Goal: Task Accomplishment & Management: Complete application form

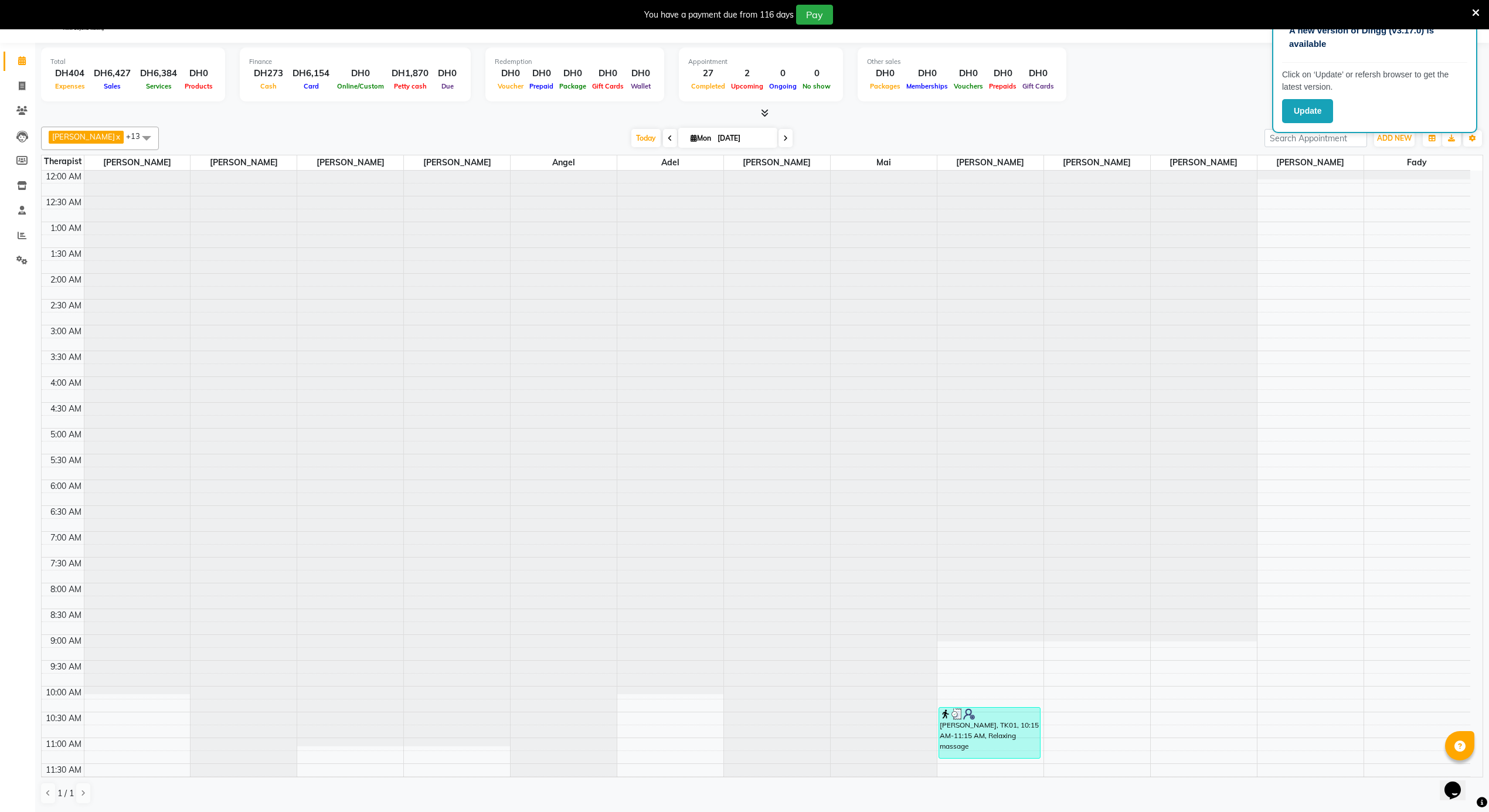
scroll to position [471, 0]
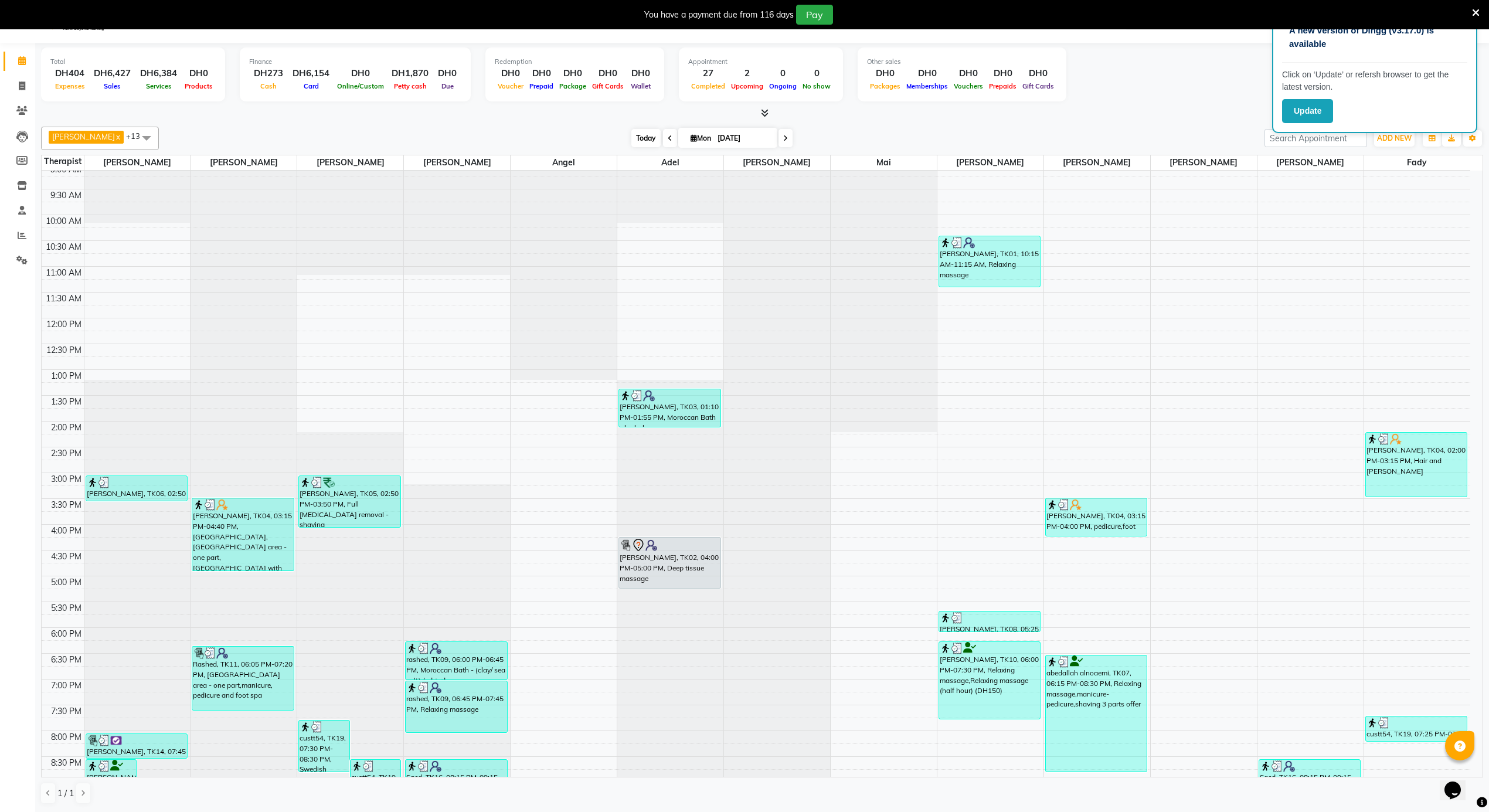
click at [632, 136] on span "Today" at bounding box center [646, 138] width 29 height 18
type input "02-09-2025"
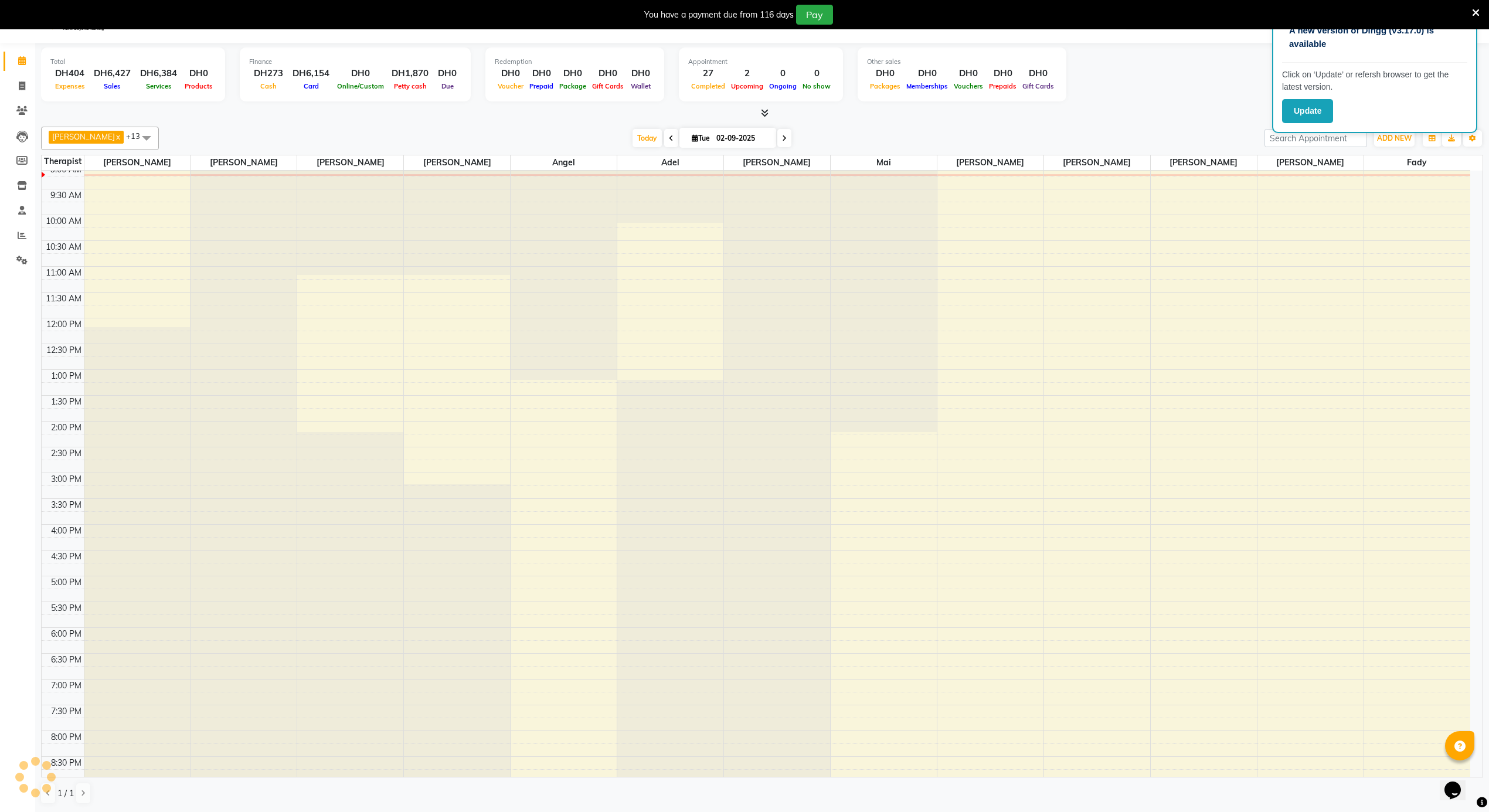
scroll to position [472, 0]
click at [566, 450] on div "12:00 AM 12:30 AM 1:00 AM 1:30 AM 2:00 AM 2:30 AM 3:00 AM 3:30 AM 4:00 AM 4:30 …" at bounding box center [756, 317] width 1429 height 1237
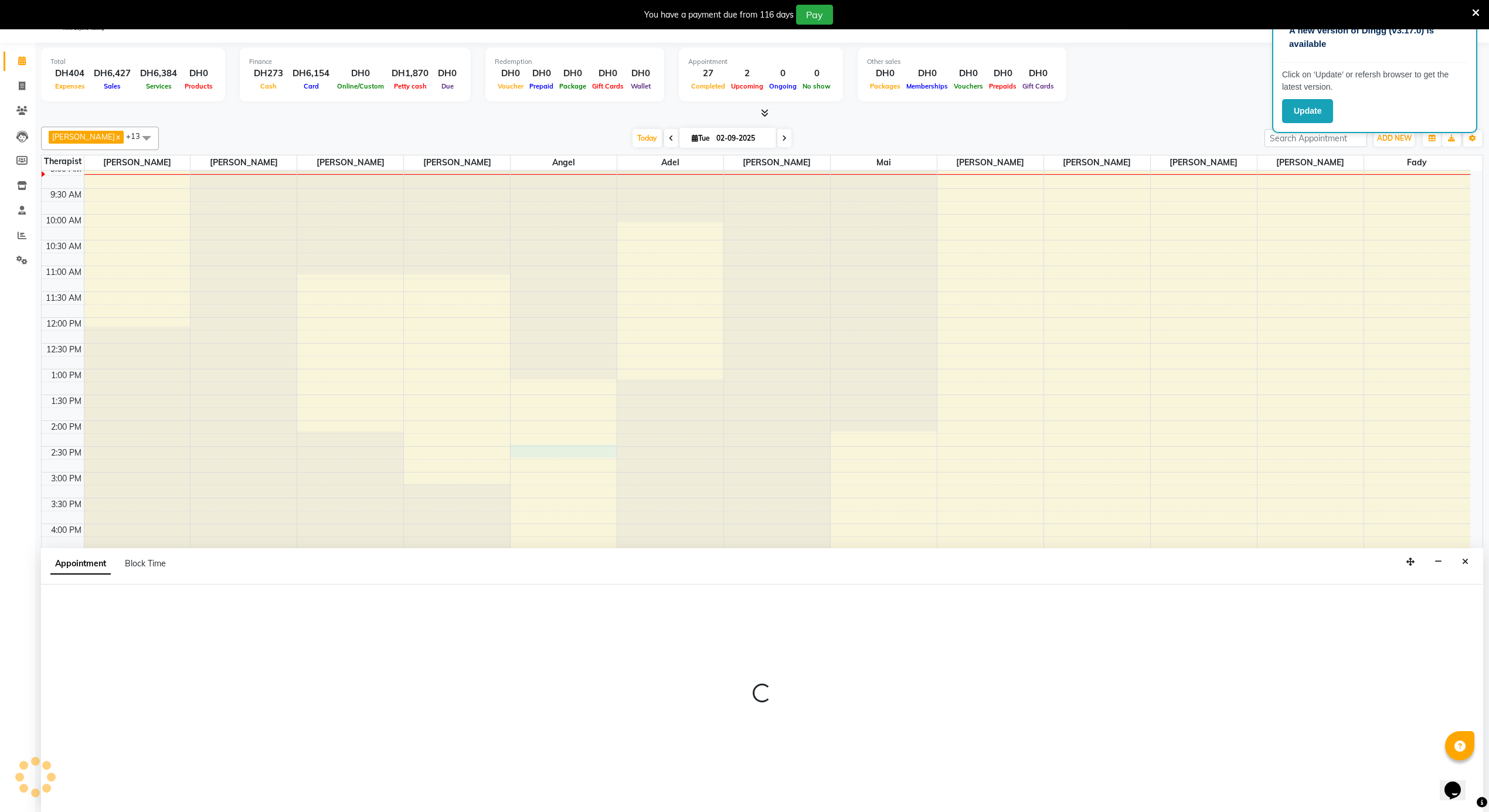
scroll to position [31, 0]
select select "39165"
select select "855"
select select "tentative"
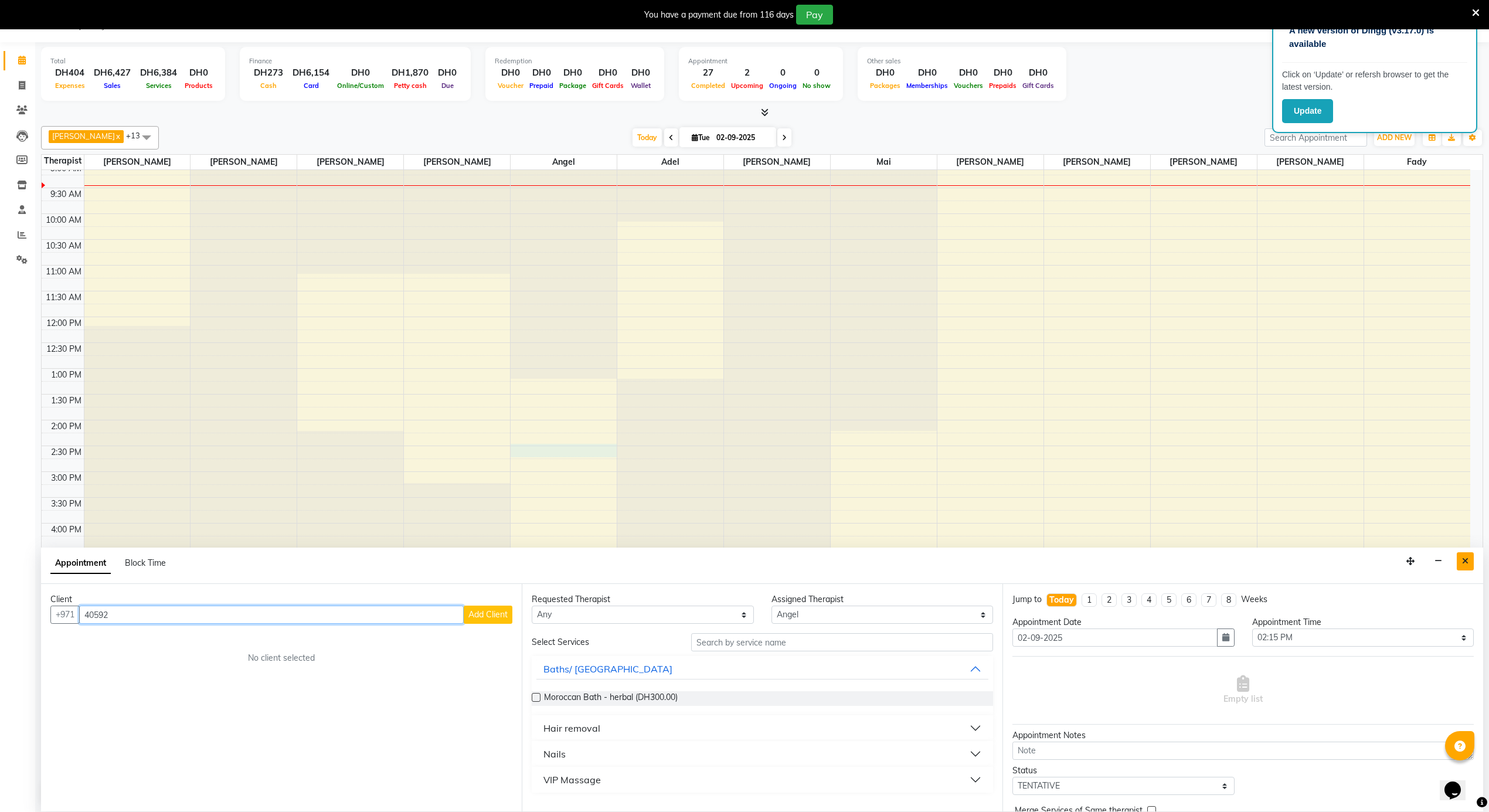
type input "40592"
click at [1465, 558] on icon "Close" at bounding box center [1466, 561] width 7 height 8
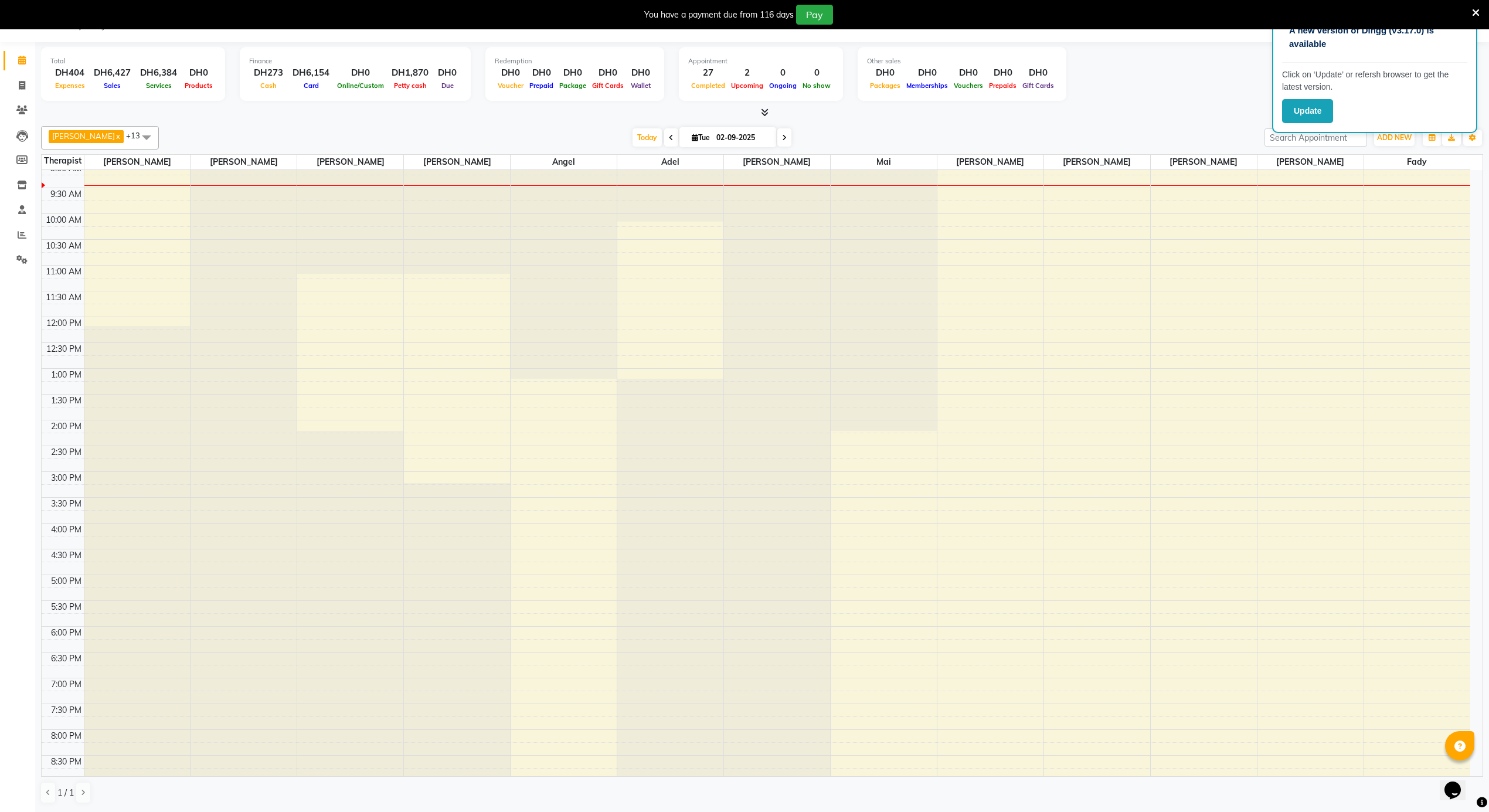
click at [664, 129] on span at bounding box center [671, 137] width 14 height 18
type input "[DATE]"
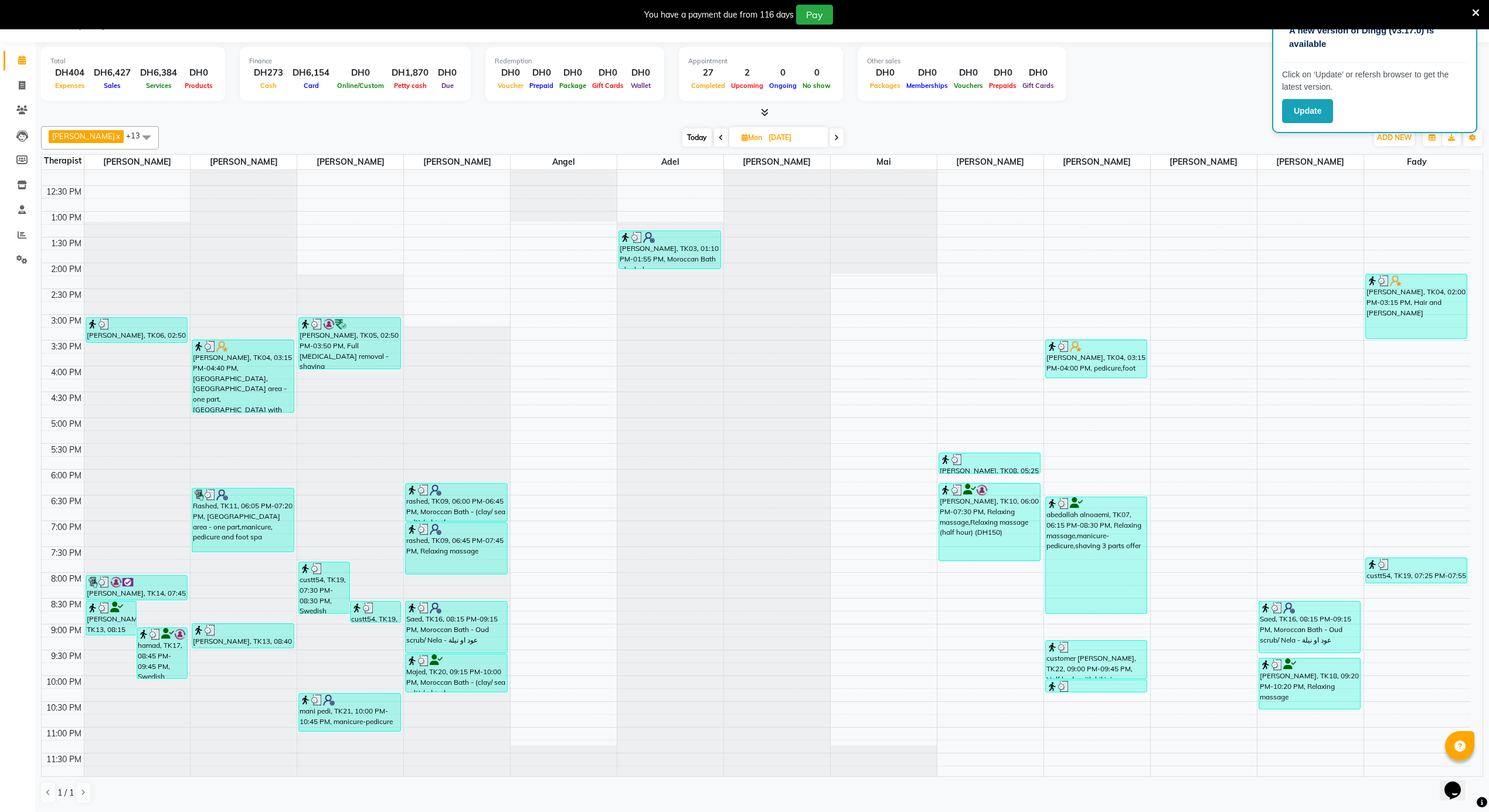
scroll to position [657, 0]
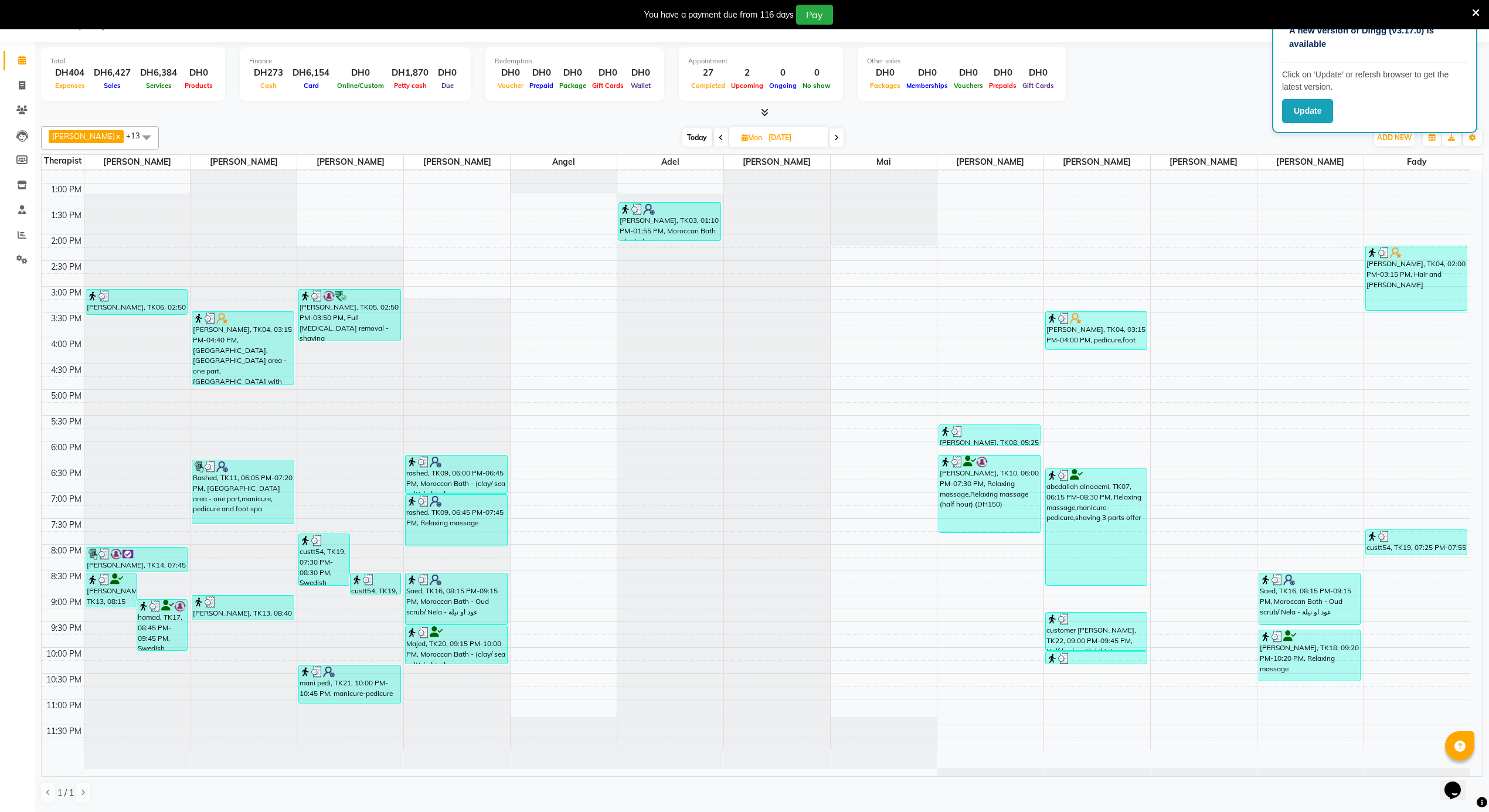
click at [1472, 8] on icon at bounding box center [1476, 12] width 7 height 11
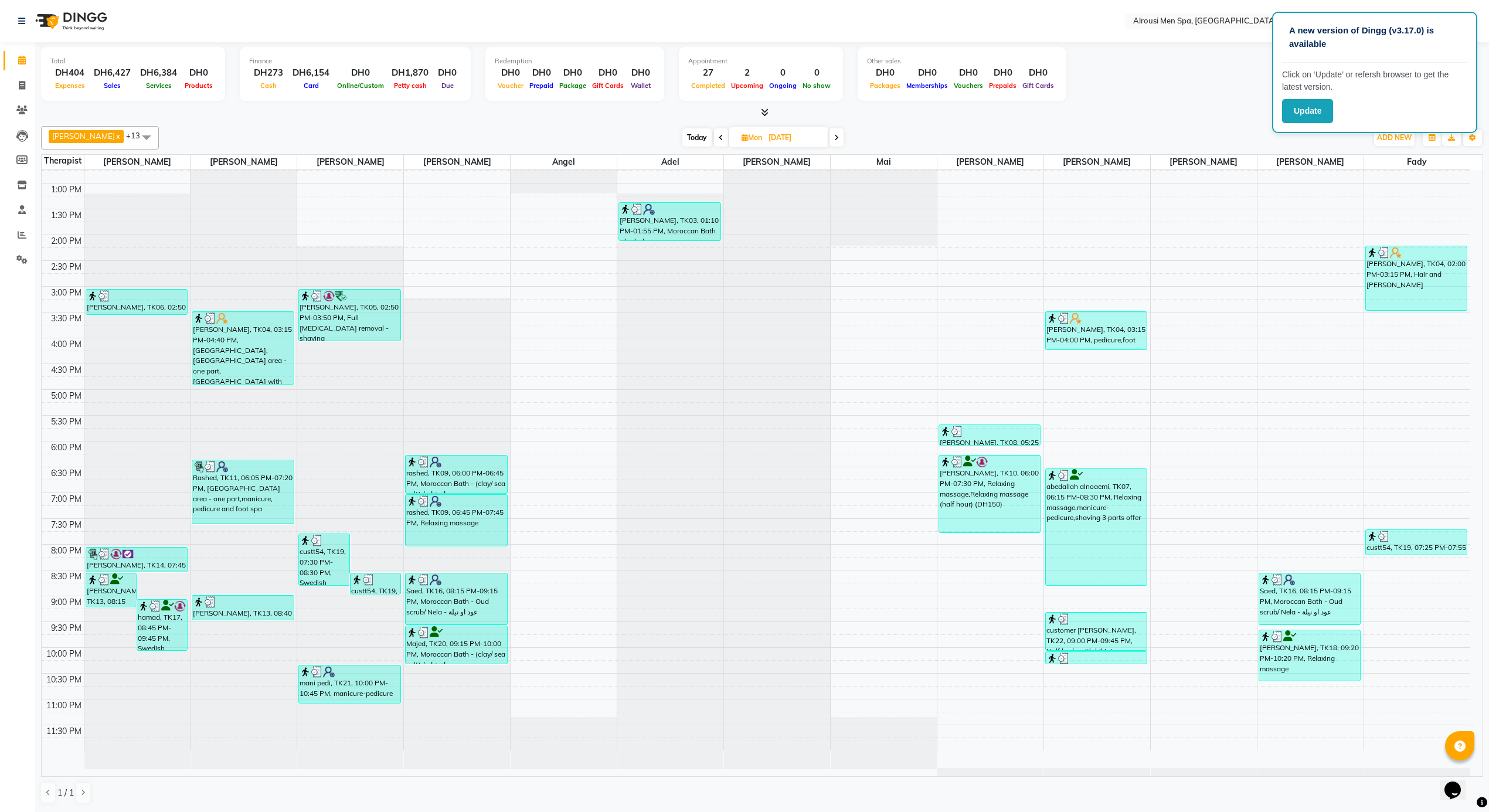
click at [1214, 79] on div "Total DH404 Expenses DH6,427 Sales DH6,384 Services DH0 Products Finance DH273 …" at bounding box center [763, 75] width 1443 height 57
click at [1308, 106] on button "Update" at bounding box center [1308, 111] width 51 height 24
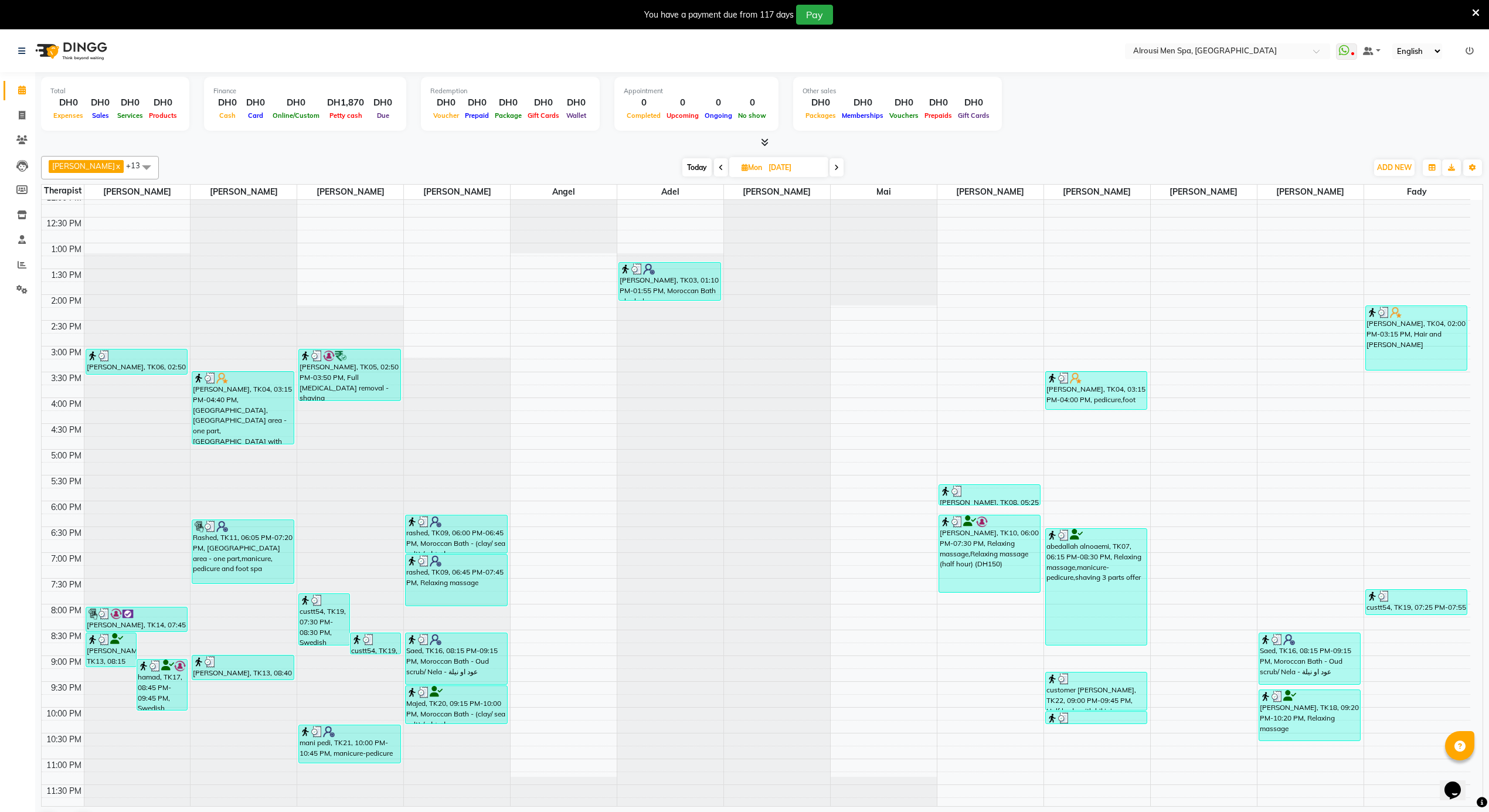
scroll to position [158, 0]
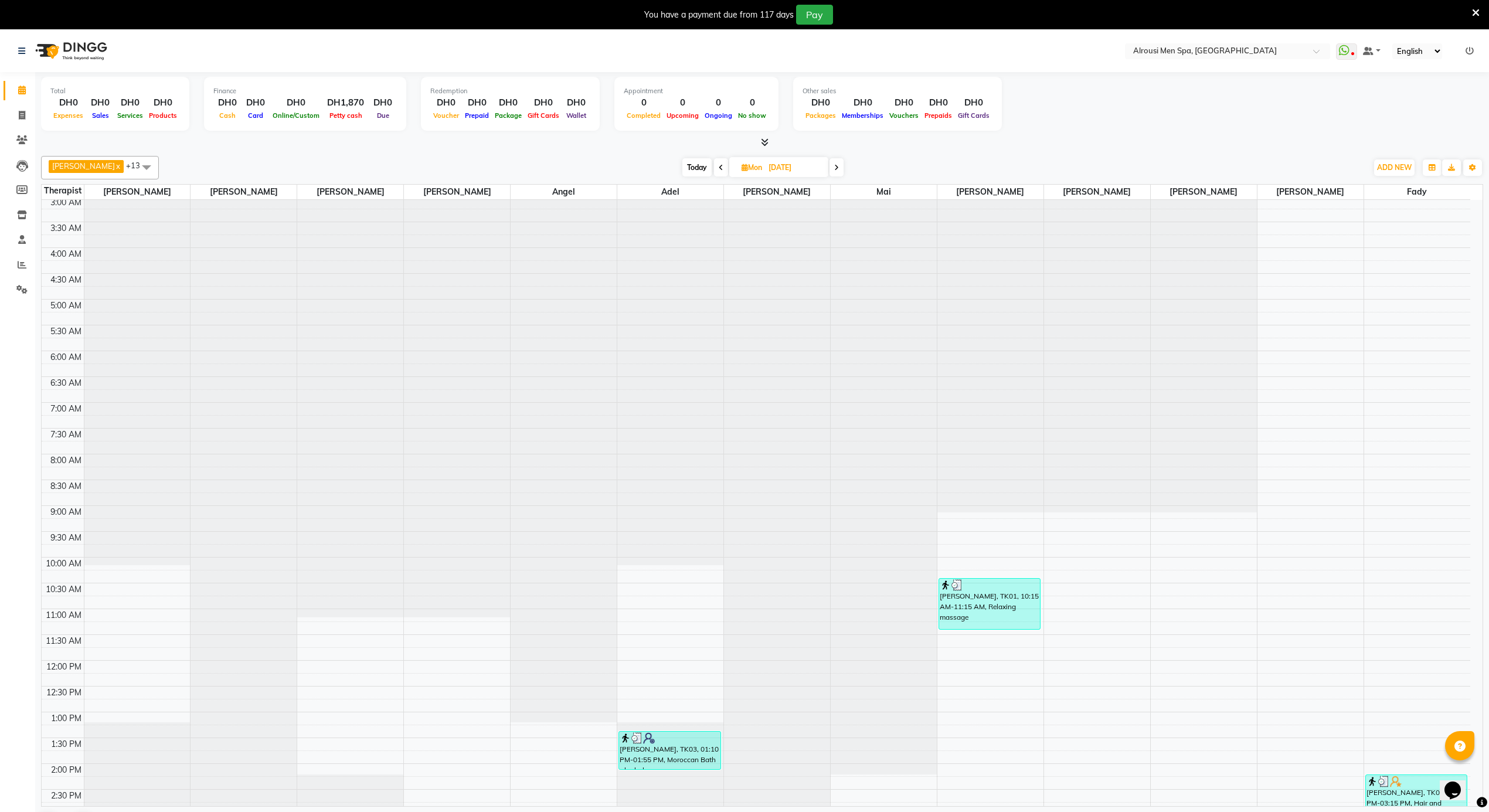
click at [682, 165] on span "Today" at bounding box center [696, 167] width 29 height 18
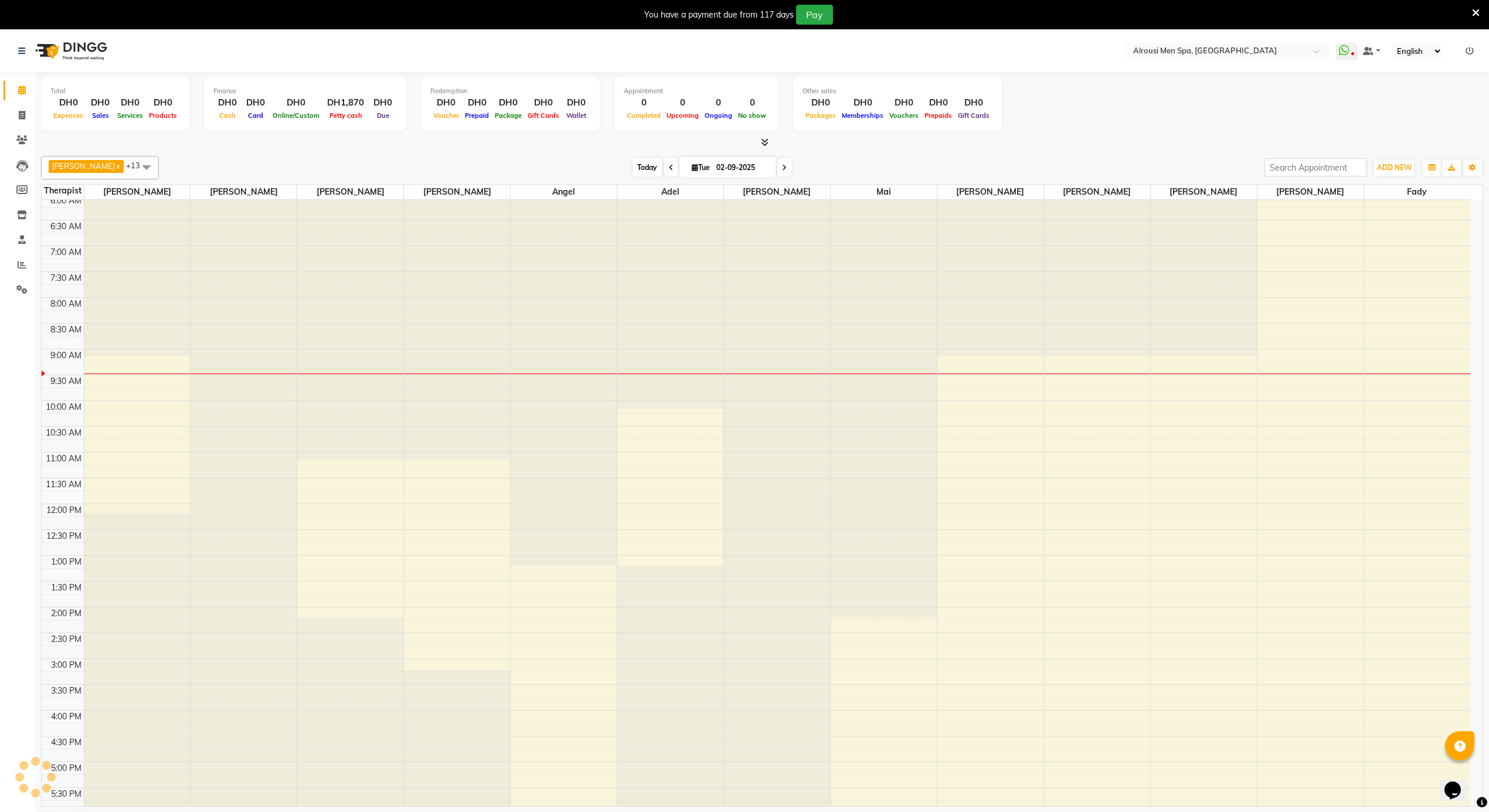
scroll to position [472, 0]
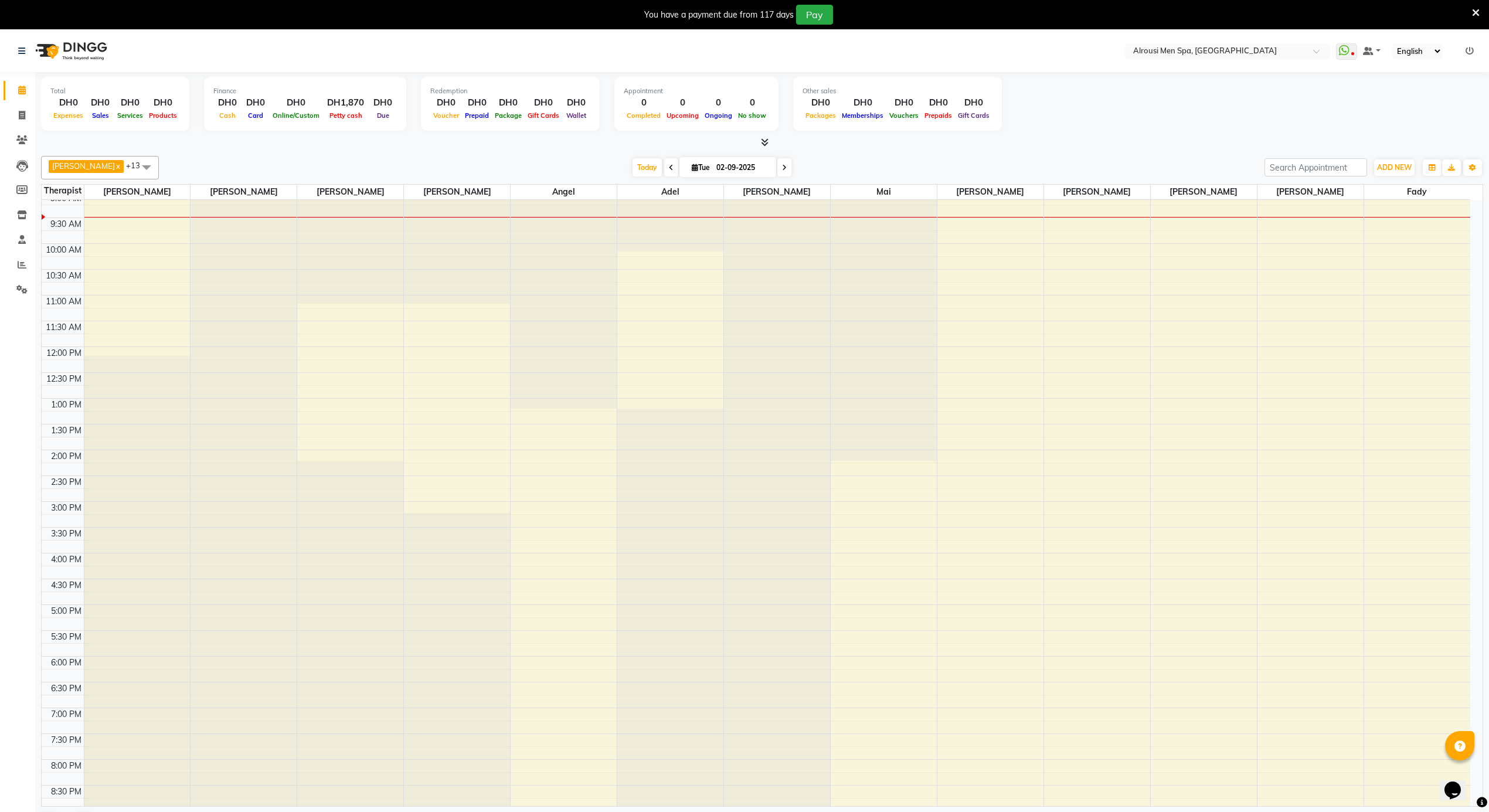
click at [664, 166] on span at bounding box center [671, 167] width 14 height 18
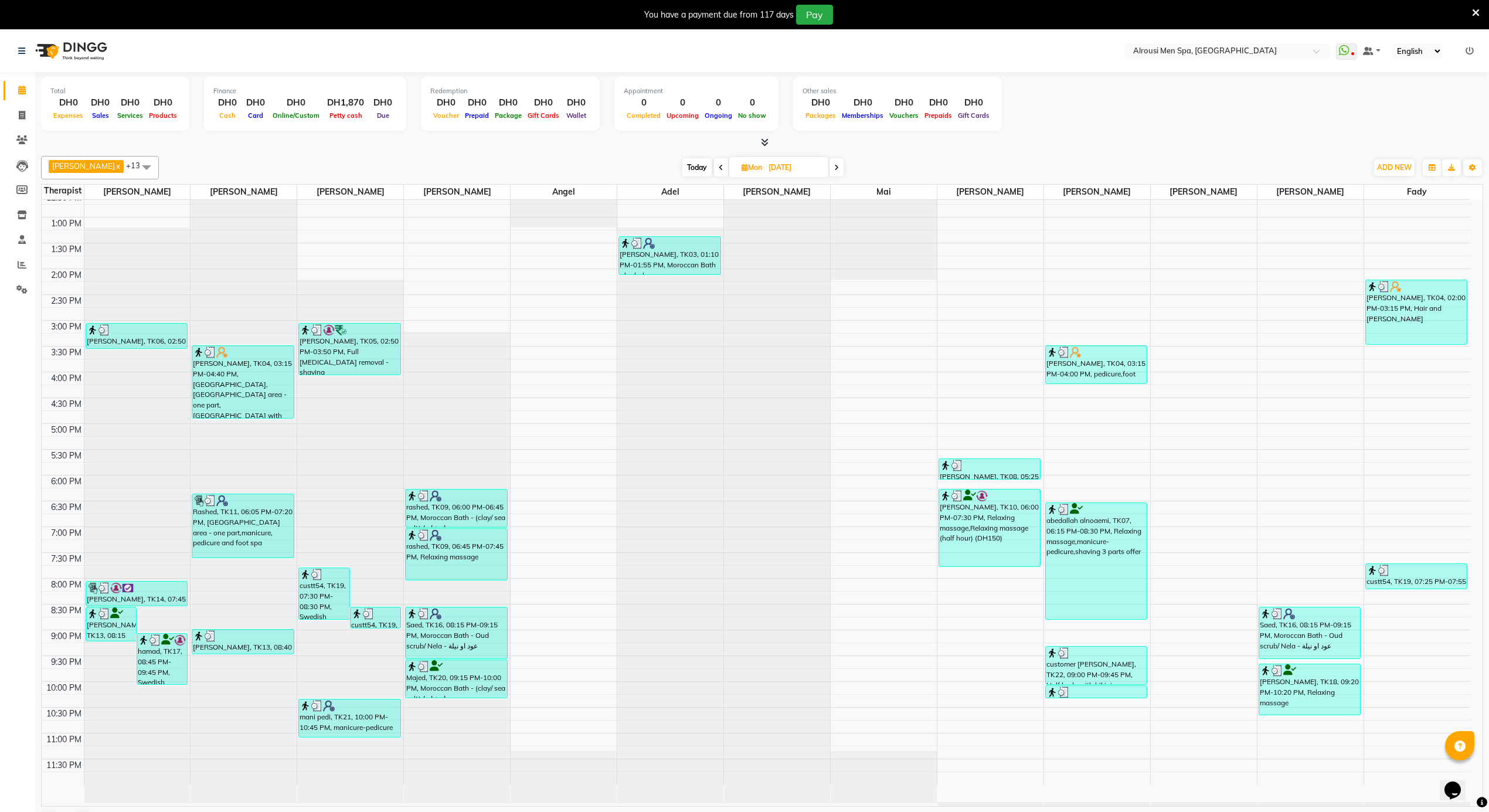
scroll to position [657, 0]
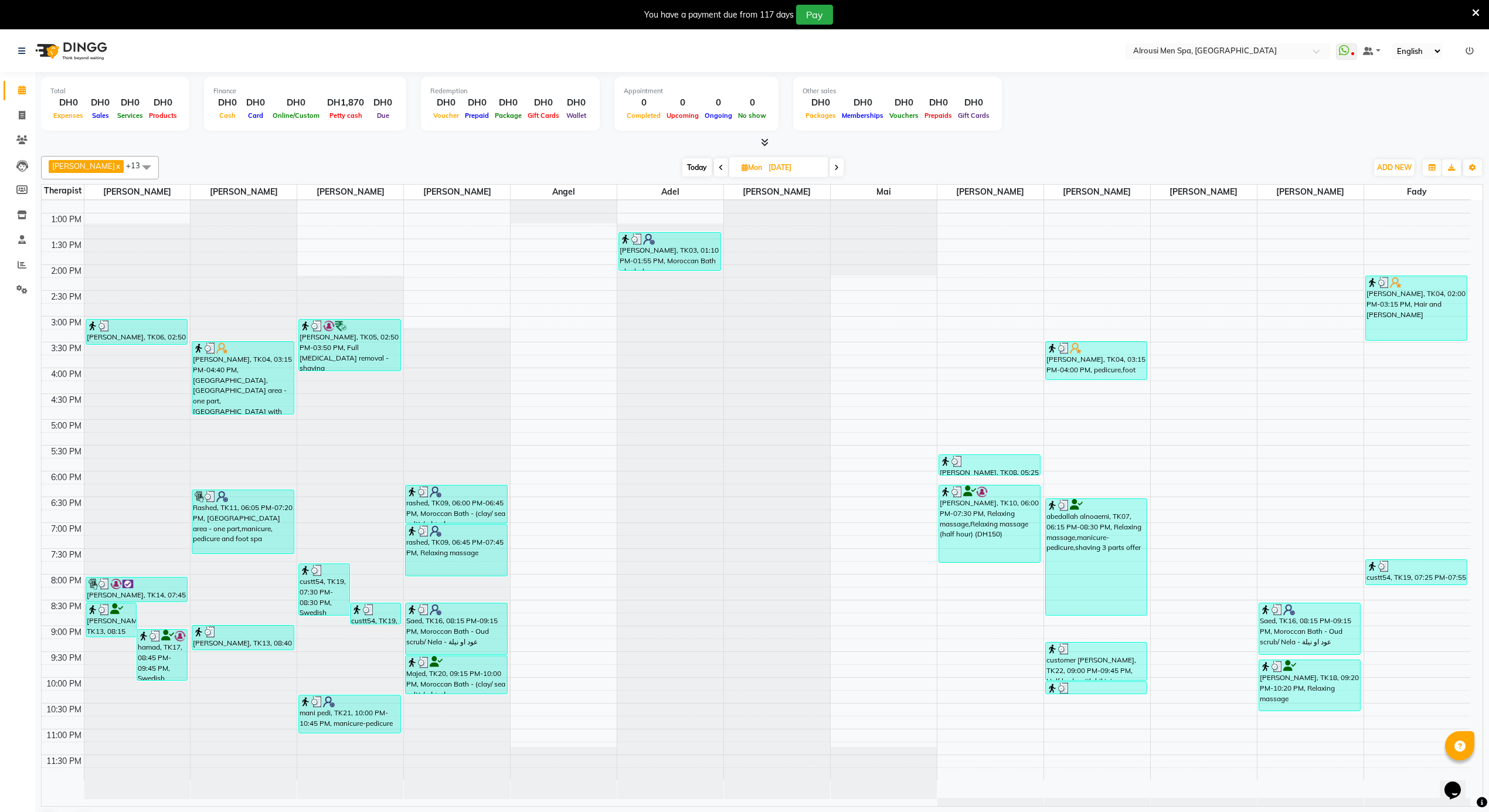
click at [830, 166] on span at bounding box center [836, 167] width 14 height 18
type input "02-09-2025"
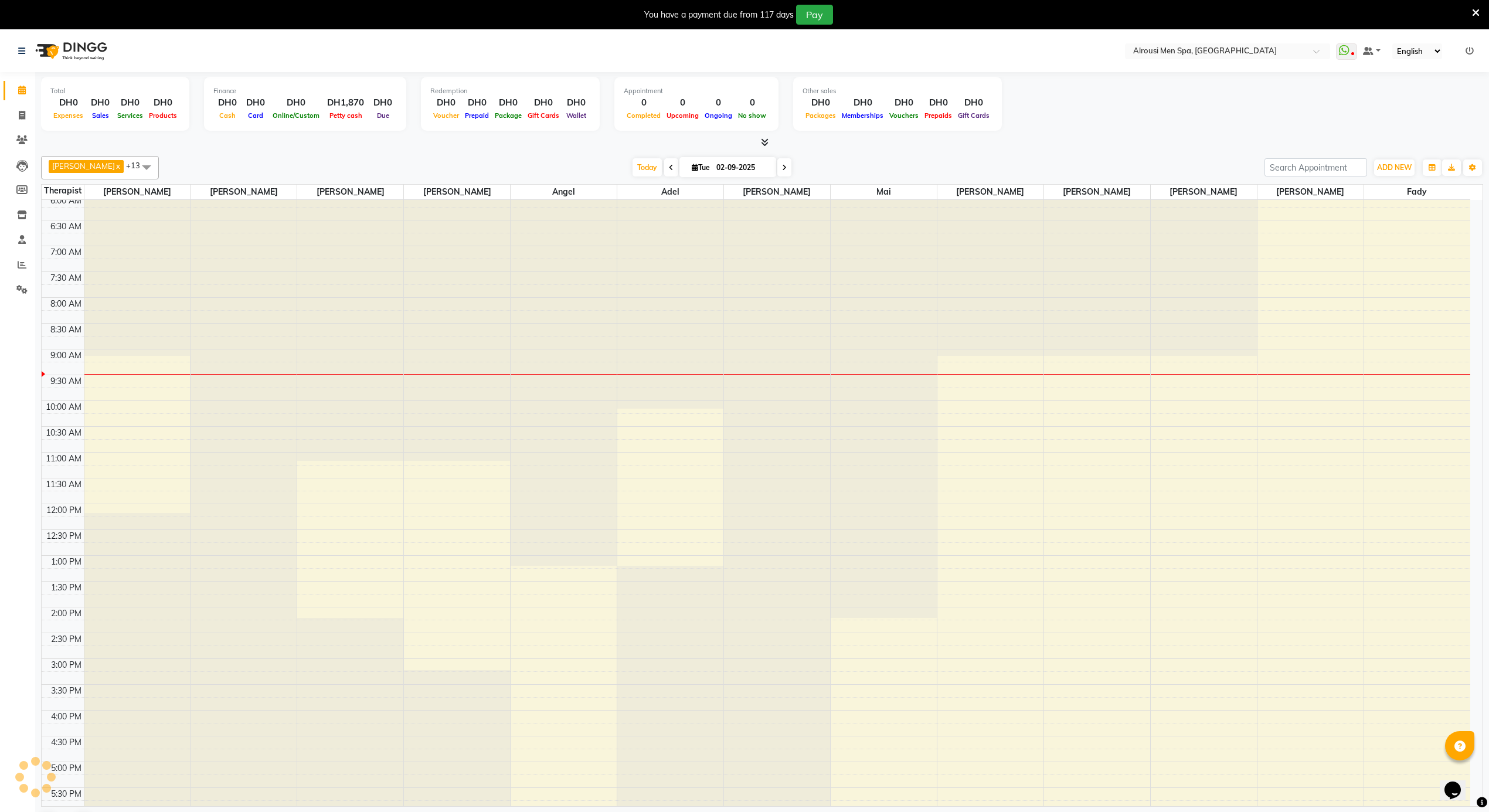
scroll to position [472, 0]
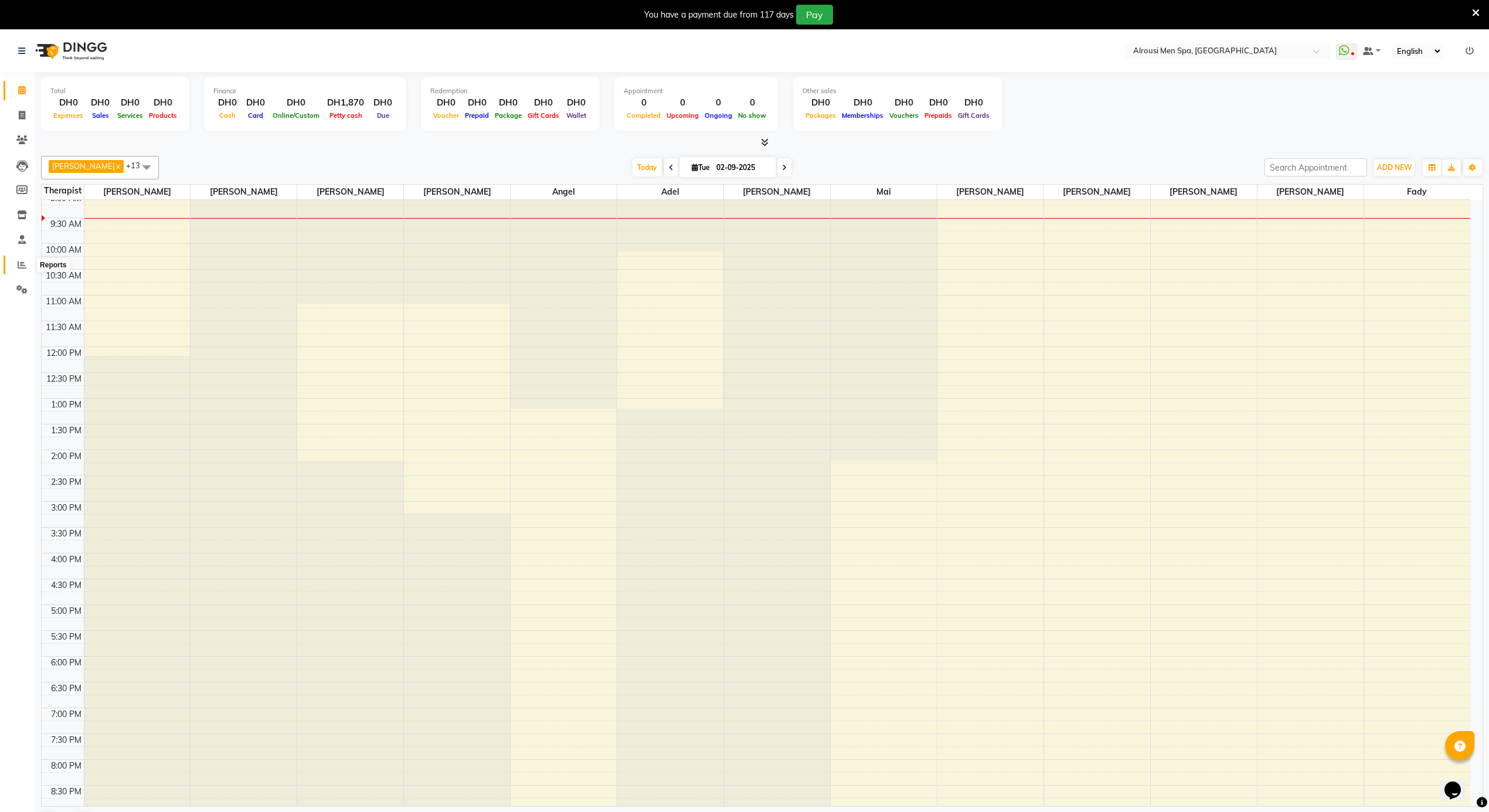
click at [19, 264] on icon at bounding box center [22, 264] width 9 height 9
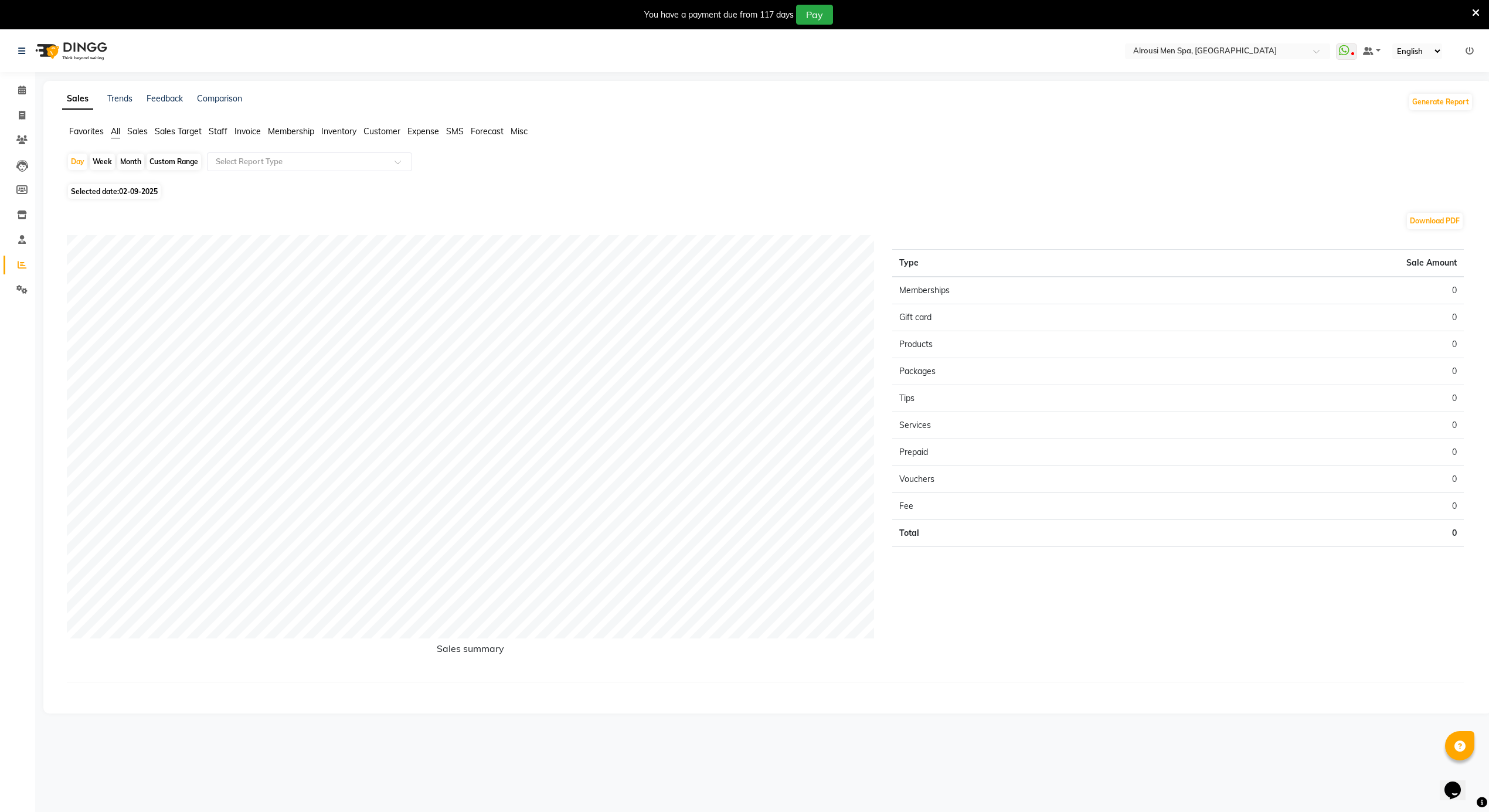
click at [140, 132] on span "Sales" at bounding box center [137, 131] width 21 height 11
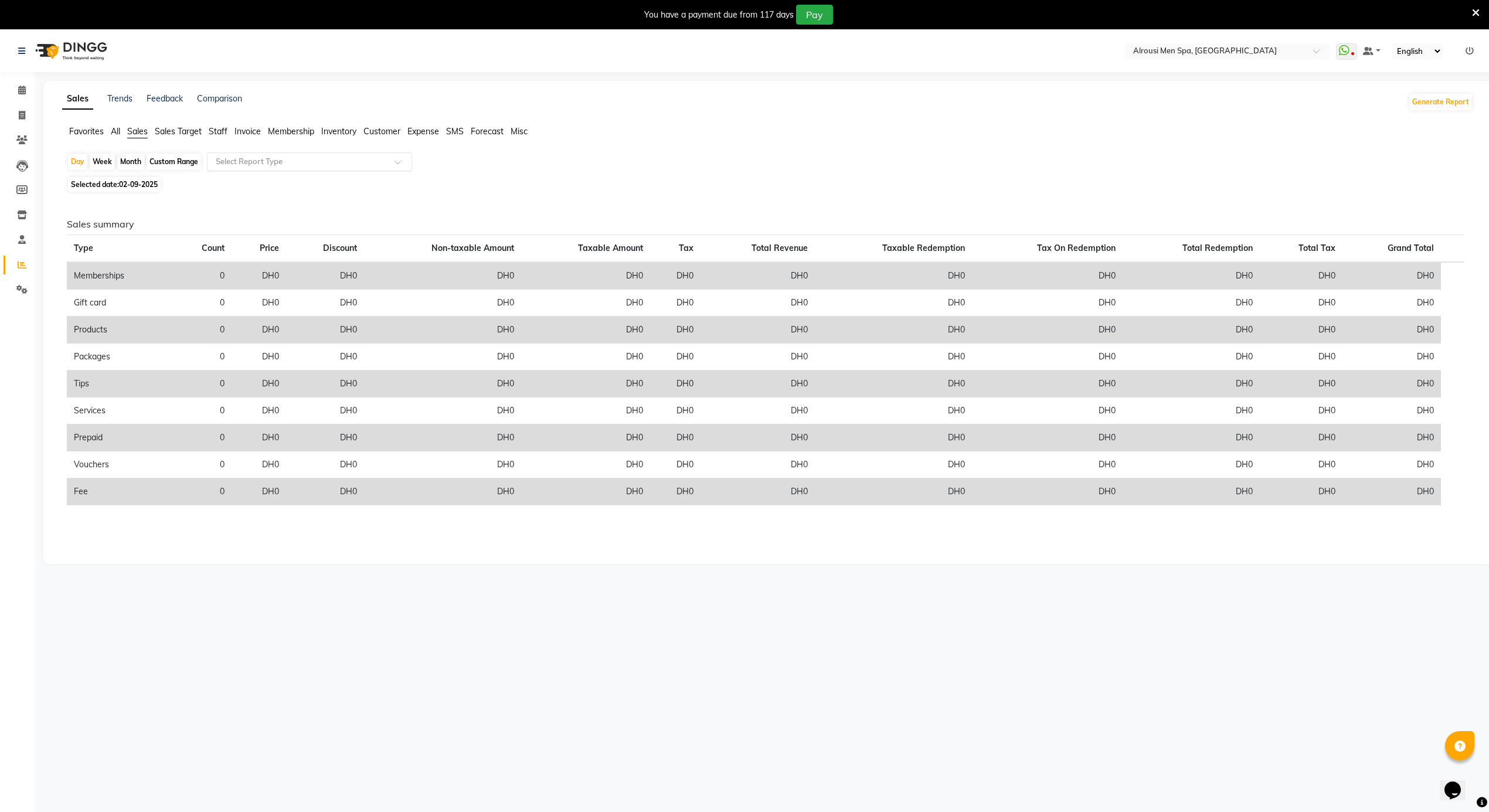
click at [240, 170] on div "Select Report Type" at bounding box center [310, 161] width 205 height 19
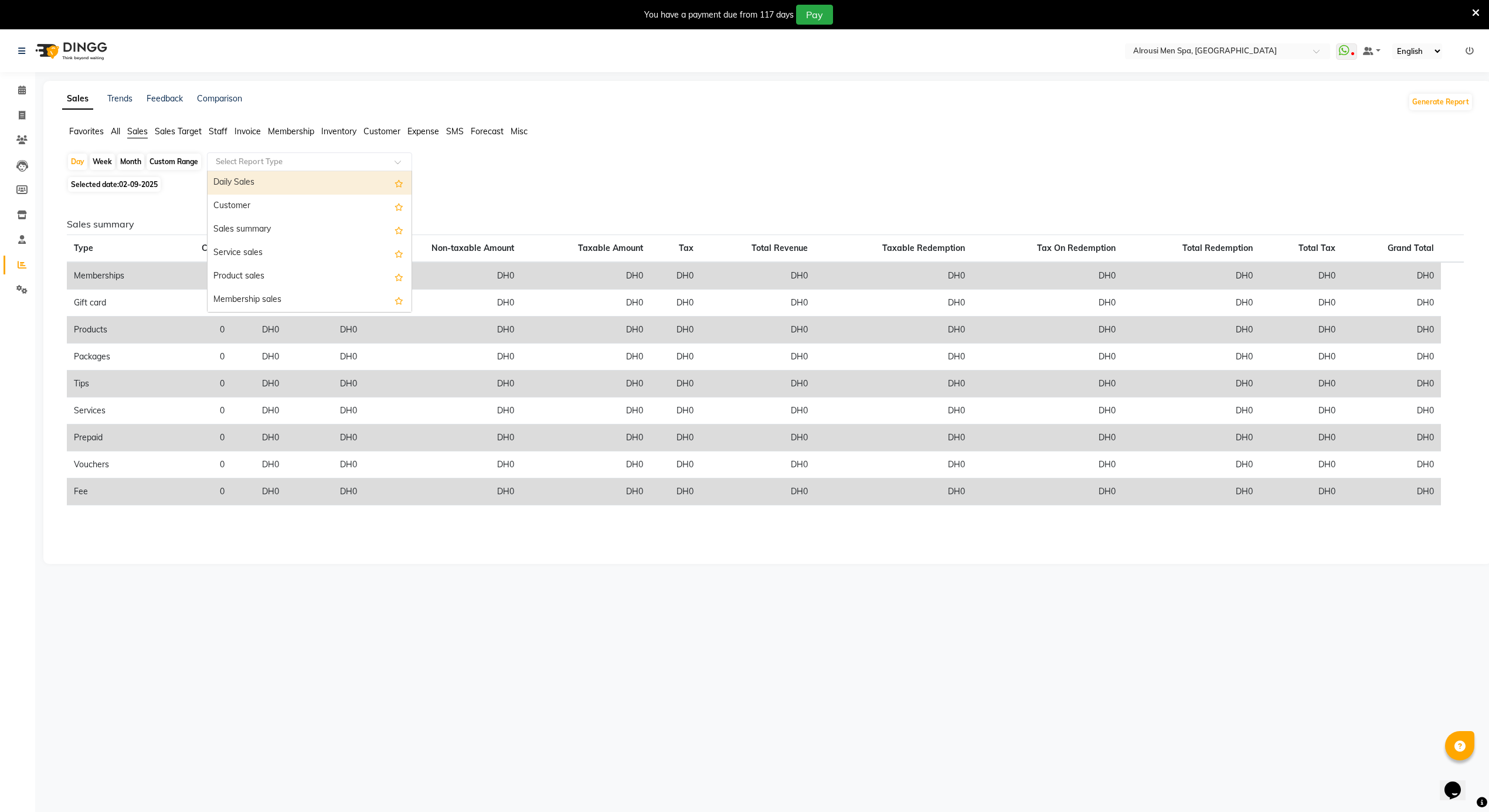
click at [237, 186] on div "Daily Sales" at bounding box center [310, 183] width 204 height 23
select select "full_report"
select select "csv"
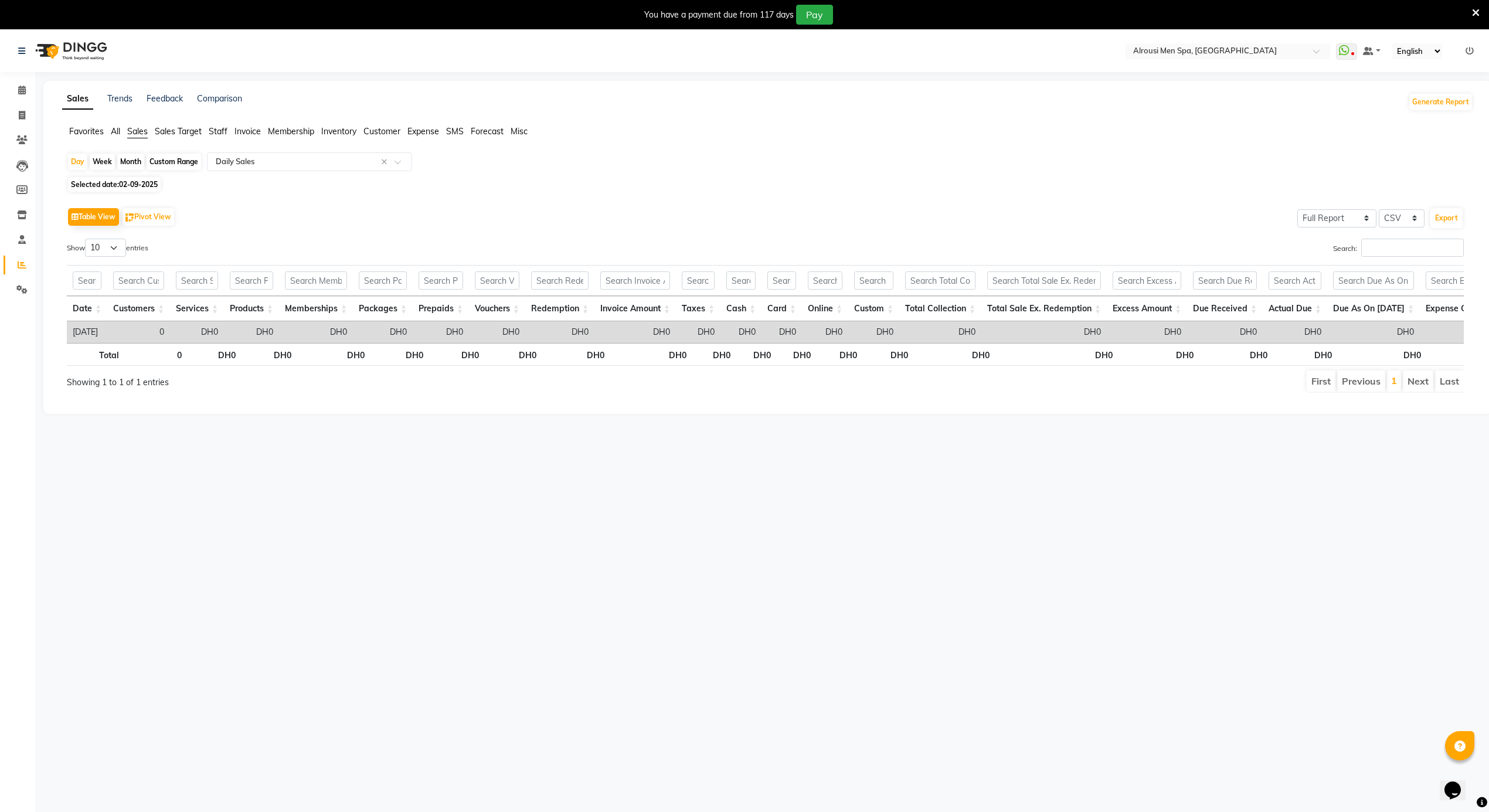
click at [122, 180] on span "02-09-2025" at bounding box center [138, 184] width 39 height 9
select select "9"
select select "2025"
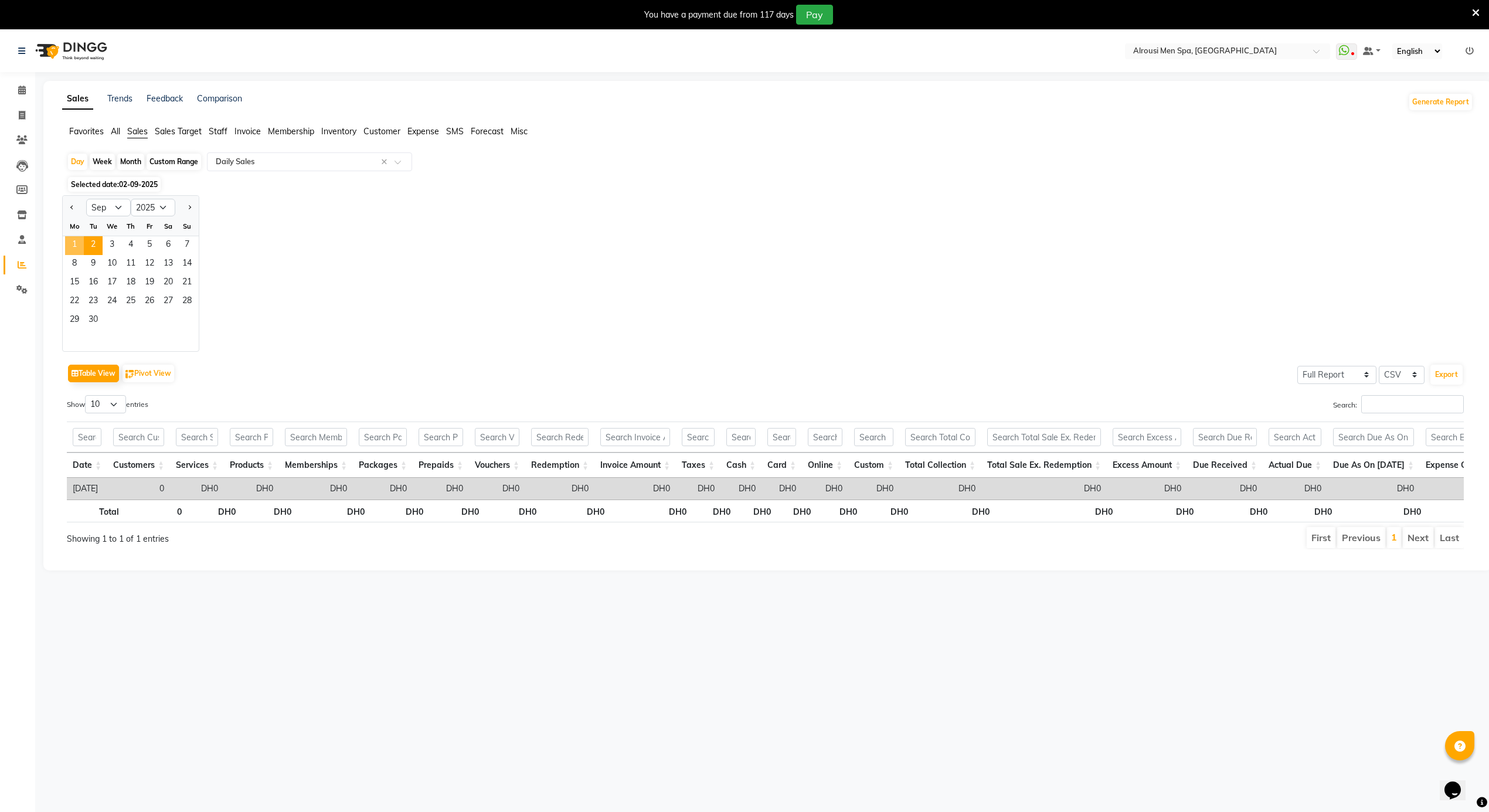
click at [80, 243] on span "1" at bounding box center [75, 245] width 19 height 19
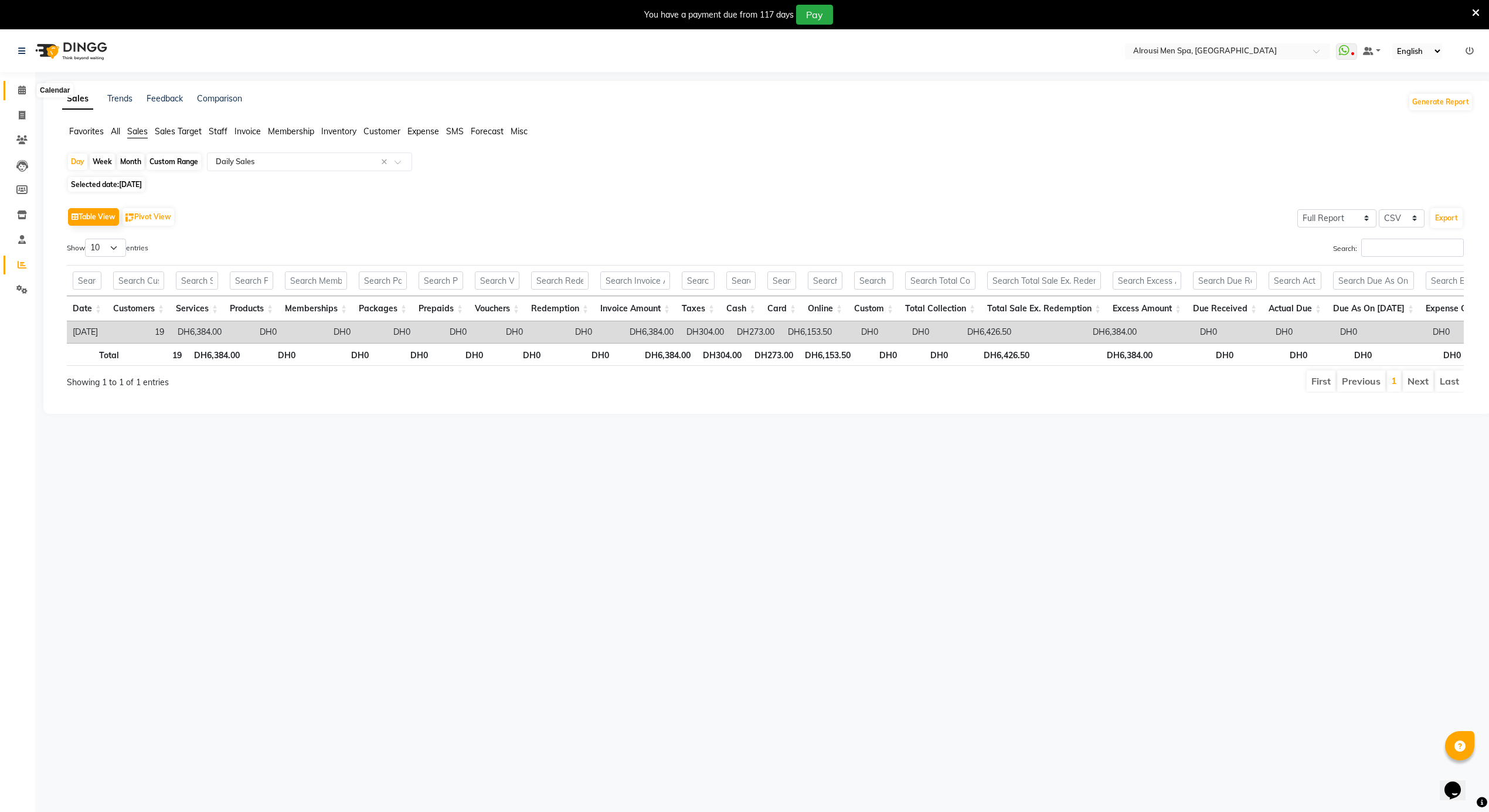
click at [24, 91] on icon at bounding box center [22, 89] width 7 height 9
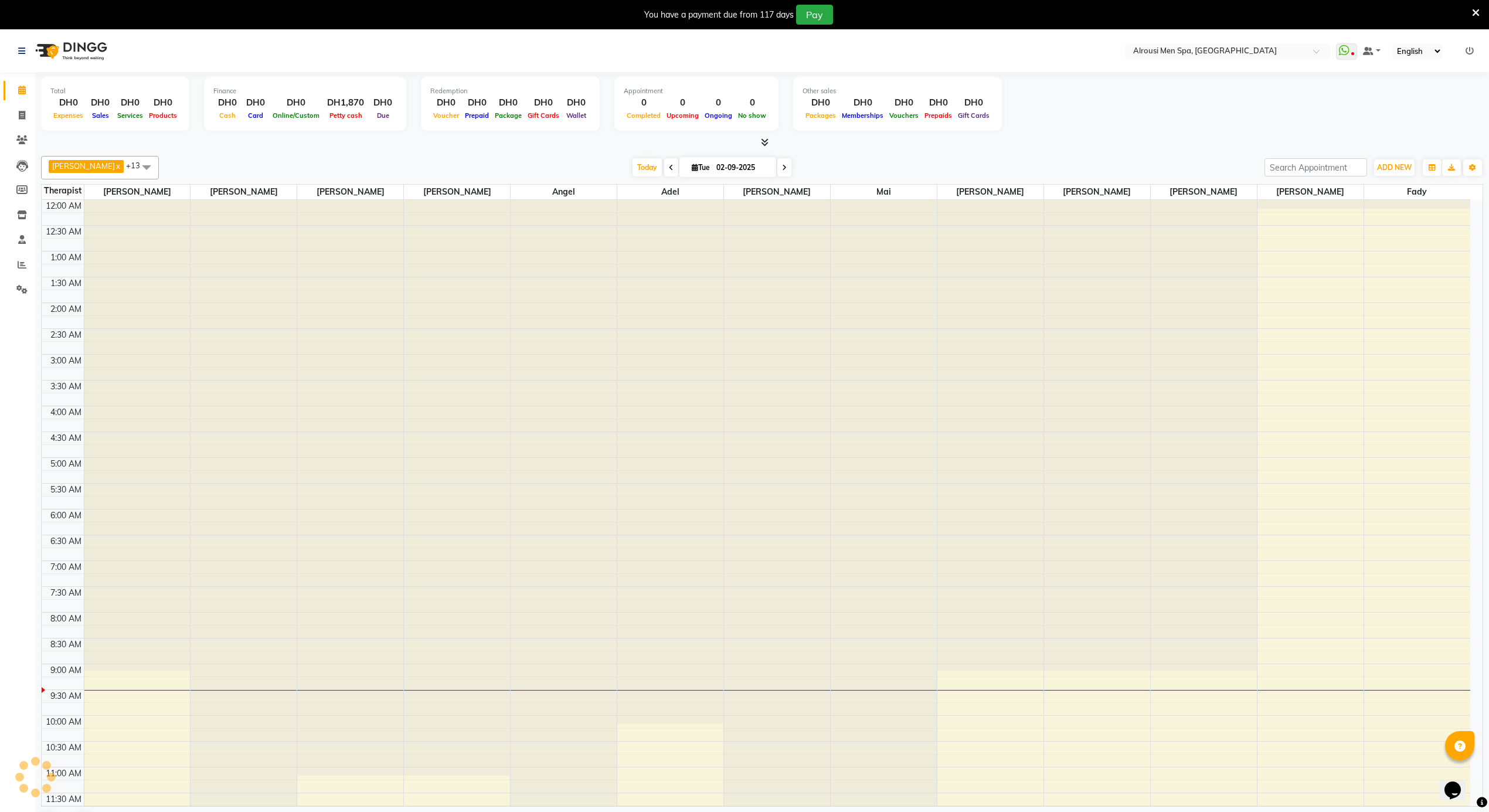
scroll to position [315, 0]
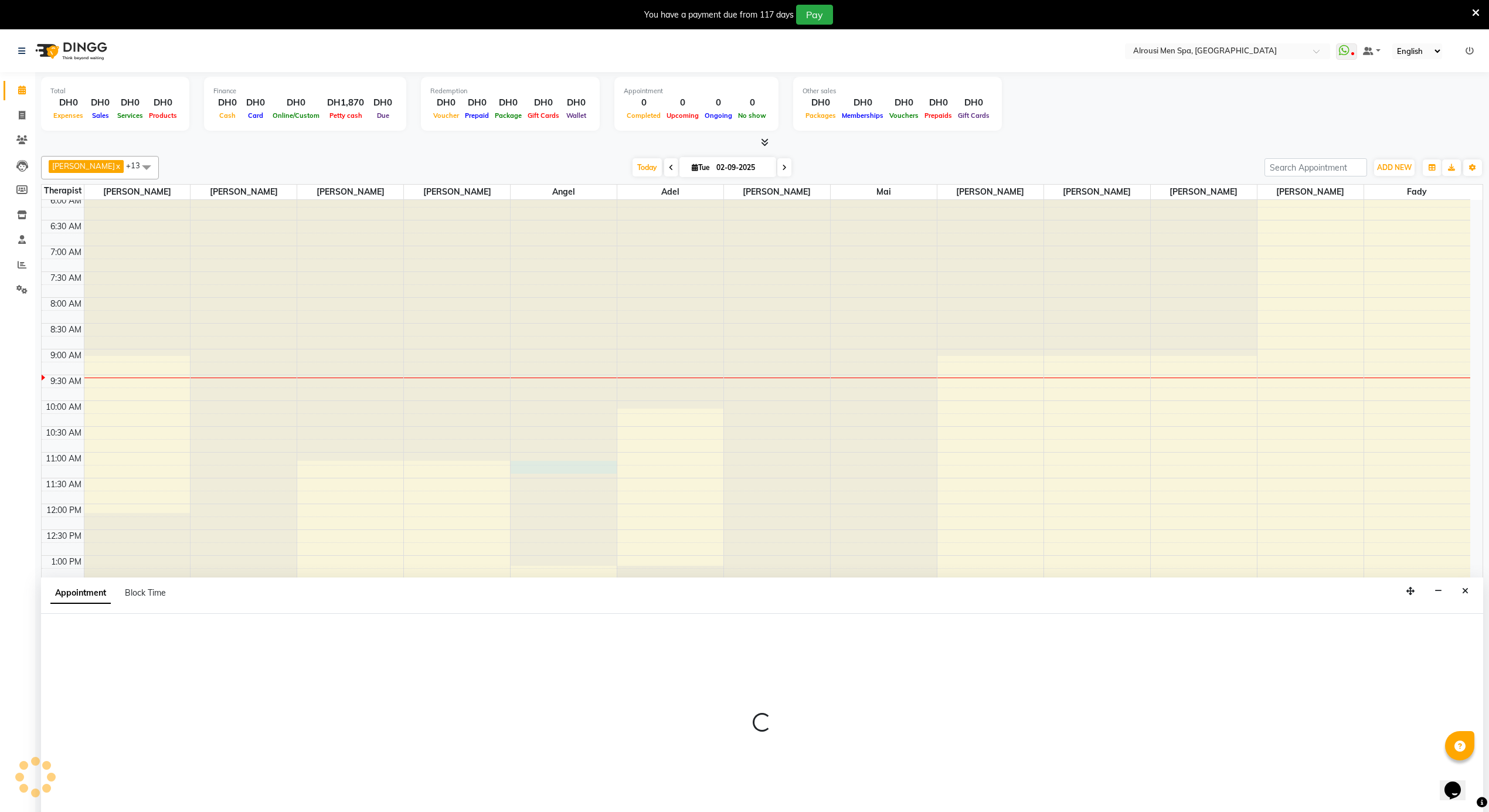
scroll to position [31, 0]
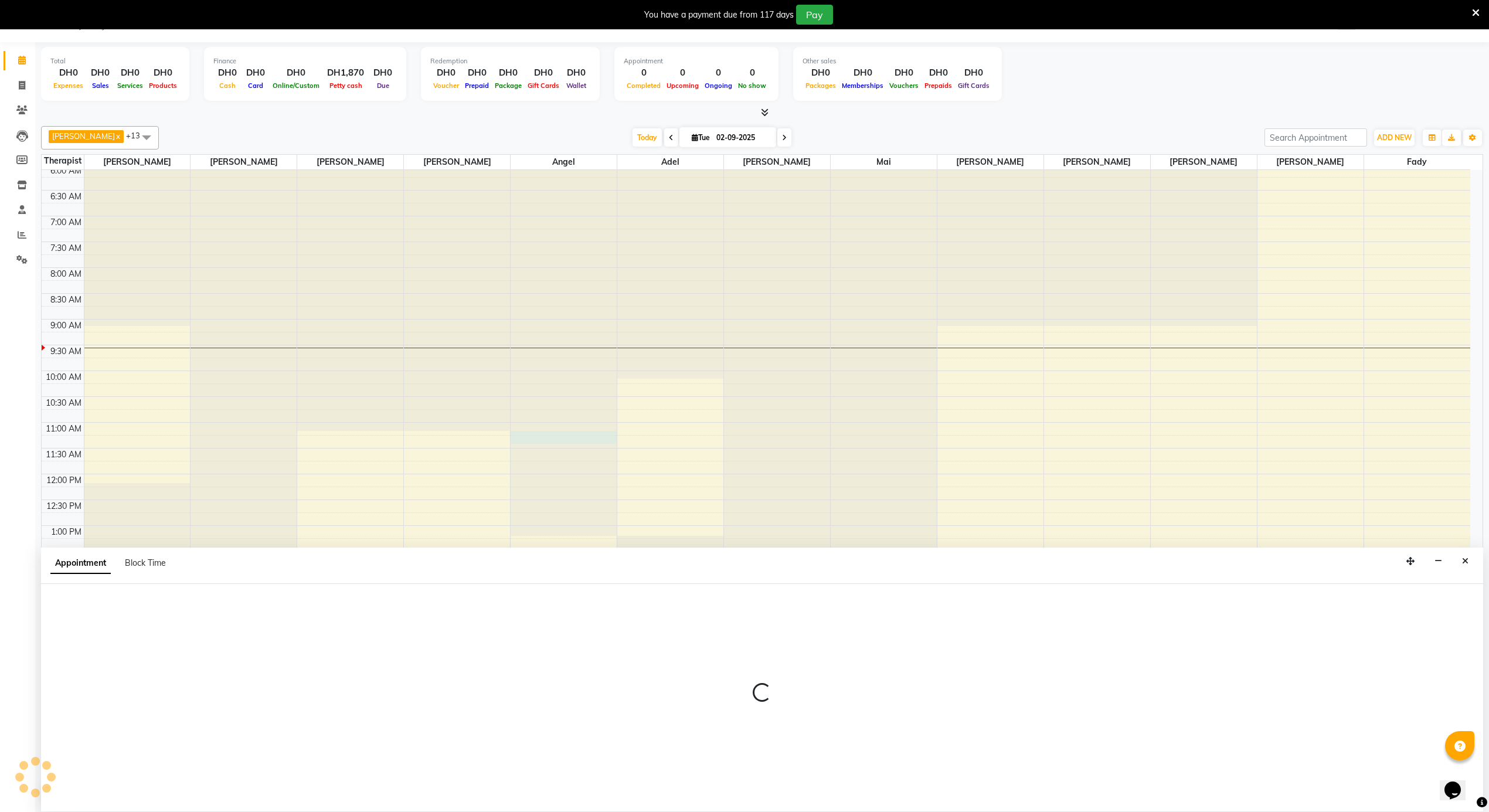
select select "39165"
select select "660"
select select "tentative"
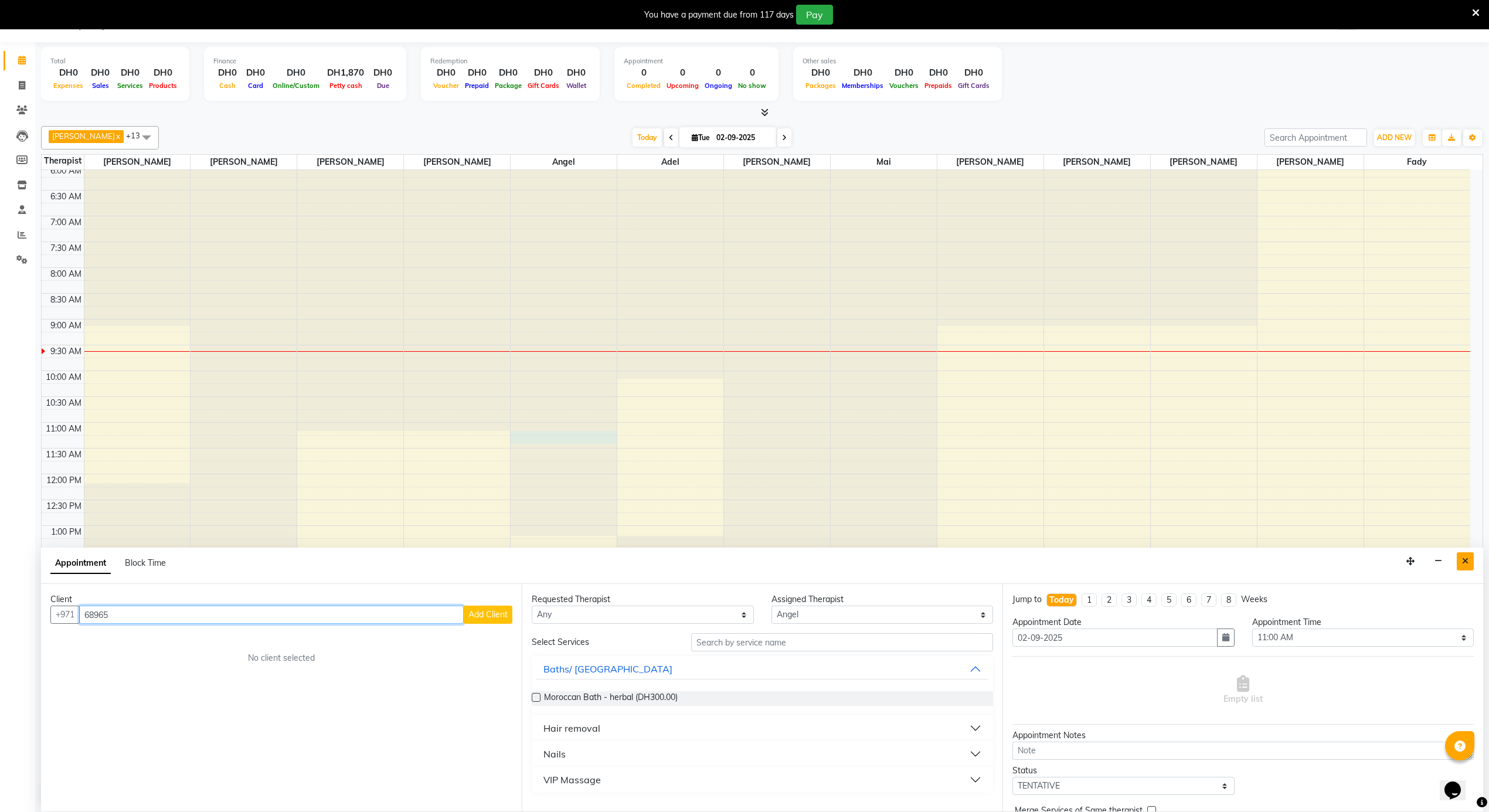
type input "68965"
click at [1468, 560] on icon "Close" at bounding box center [1466, 561] width 7 height 8
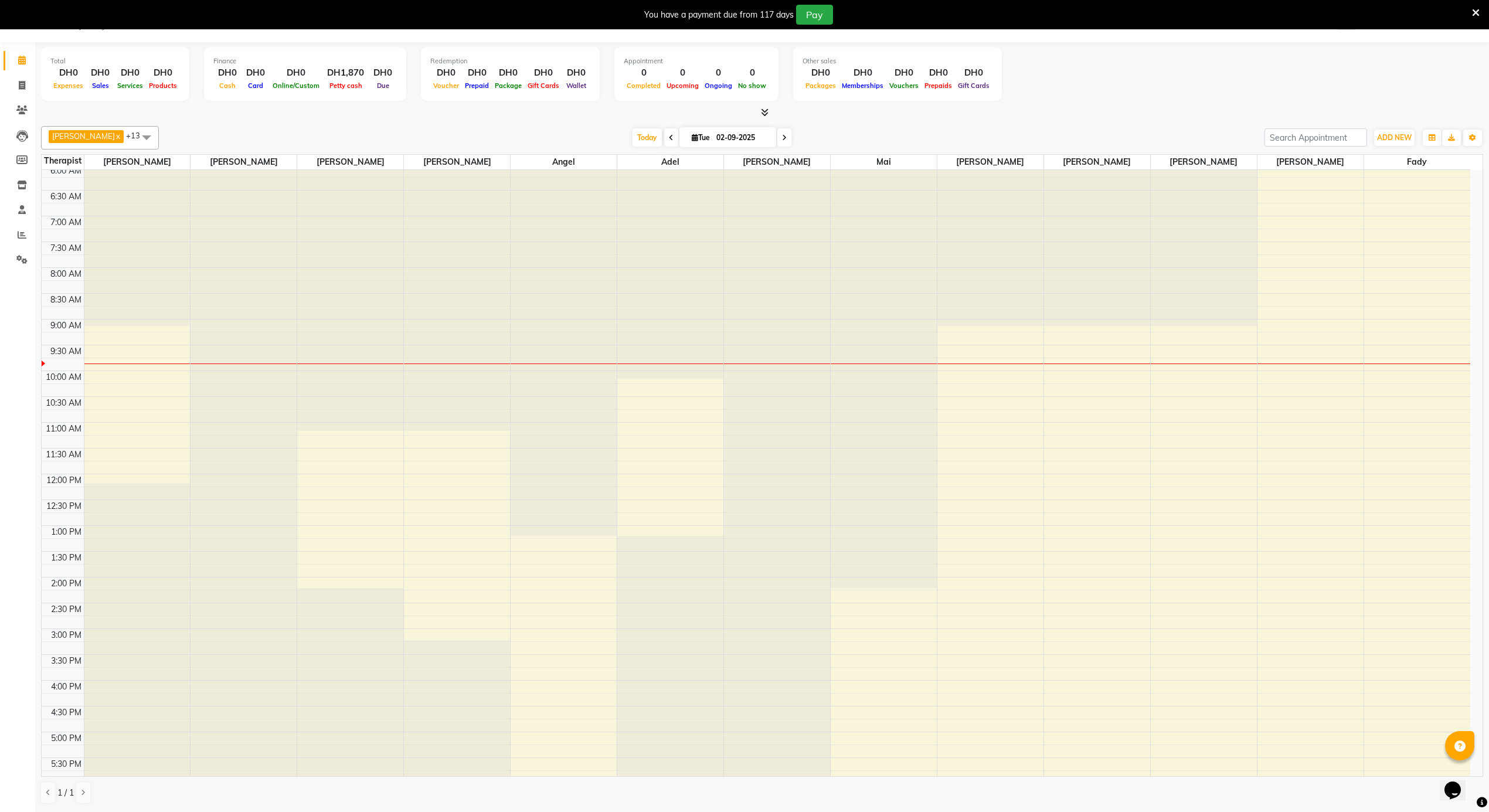
click at [624, 406] on div "12:00 AM 12:30 AM 1:00 AM 1:30 AM 2:00 AM 2:30 AM 3:00 AM 3:30 AM 4:00 AM 4:30 …" at bounding box center [756, 473] width 1429 height 1237
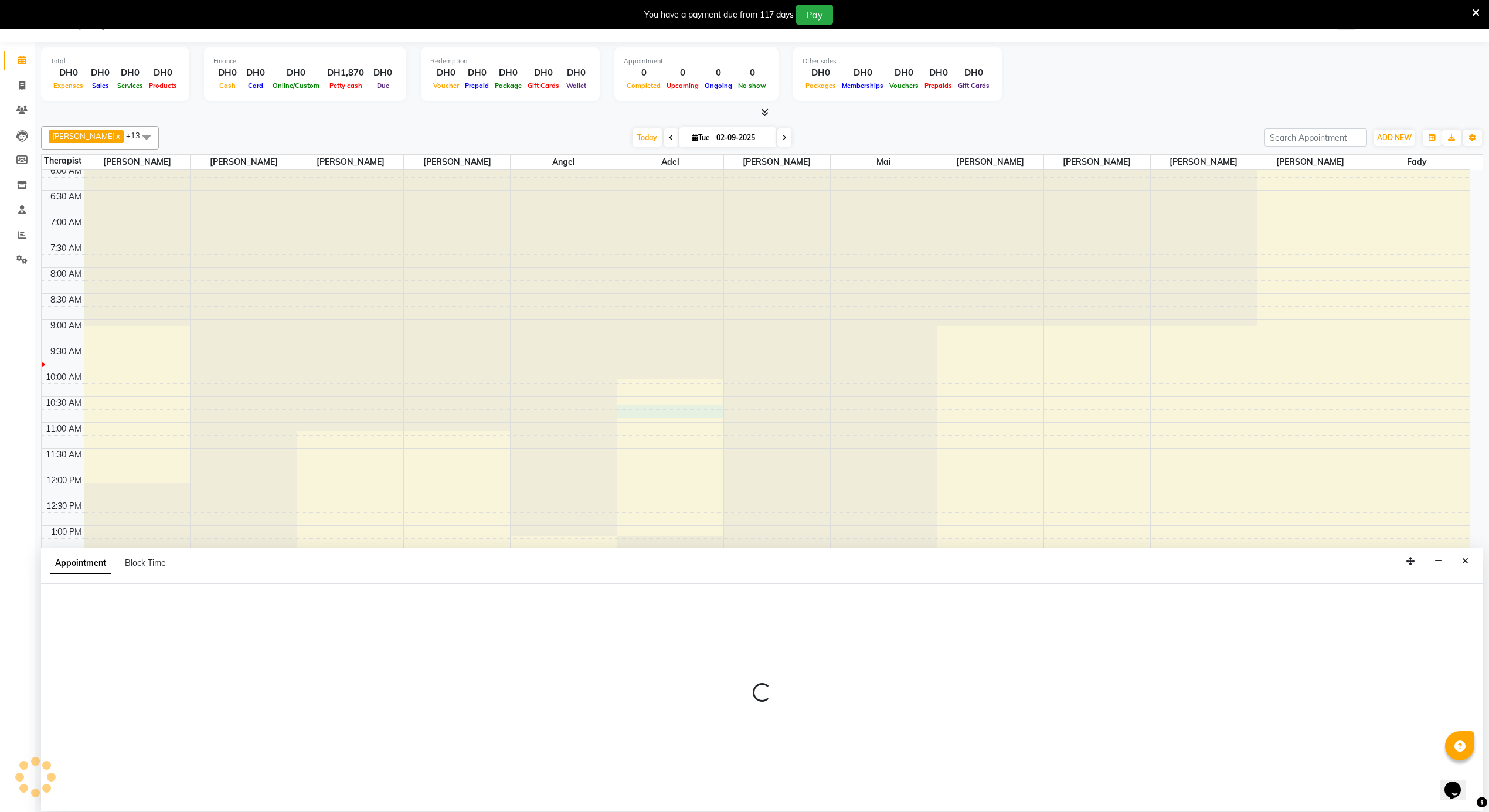
select select "43429"
select select "630"
select select "tentative"
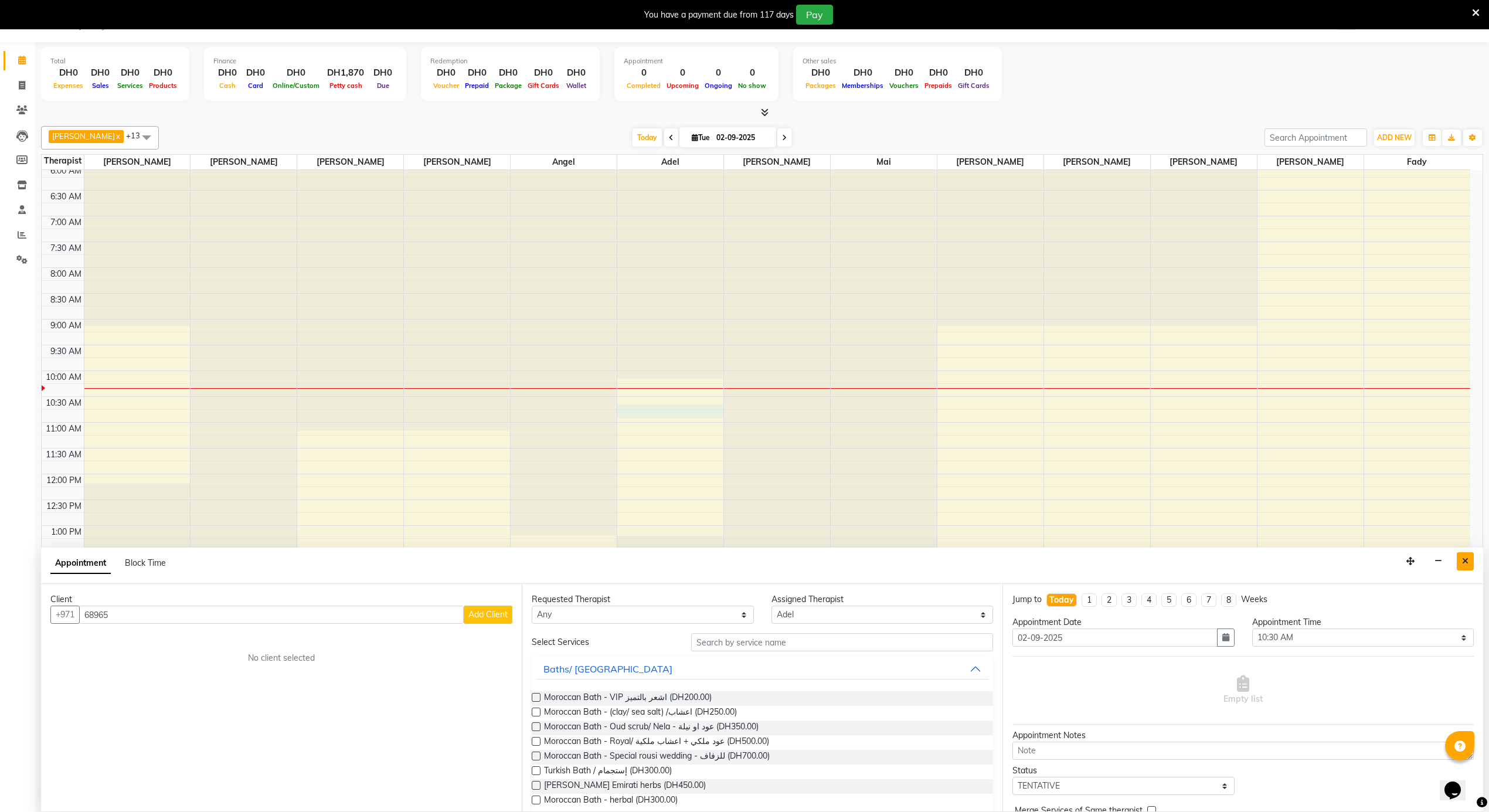
type input "68965"
click at [1464, 561] on icon "Close" at bounding box center [1466, 561] width 7 height 8
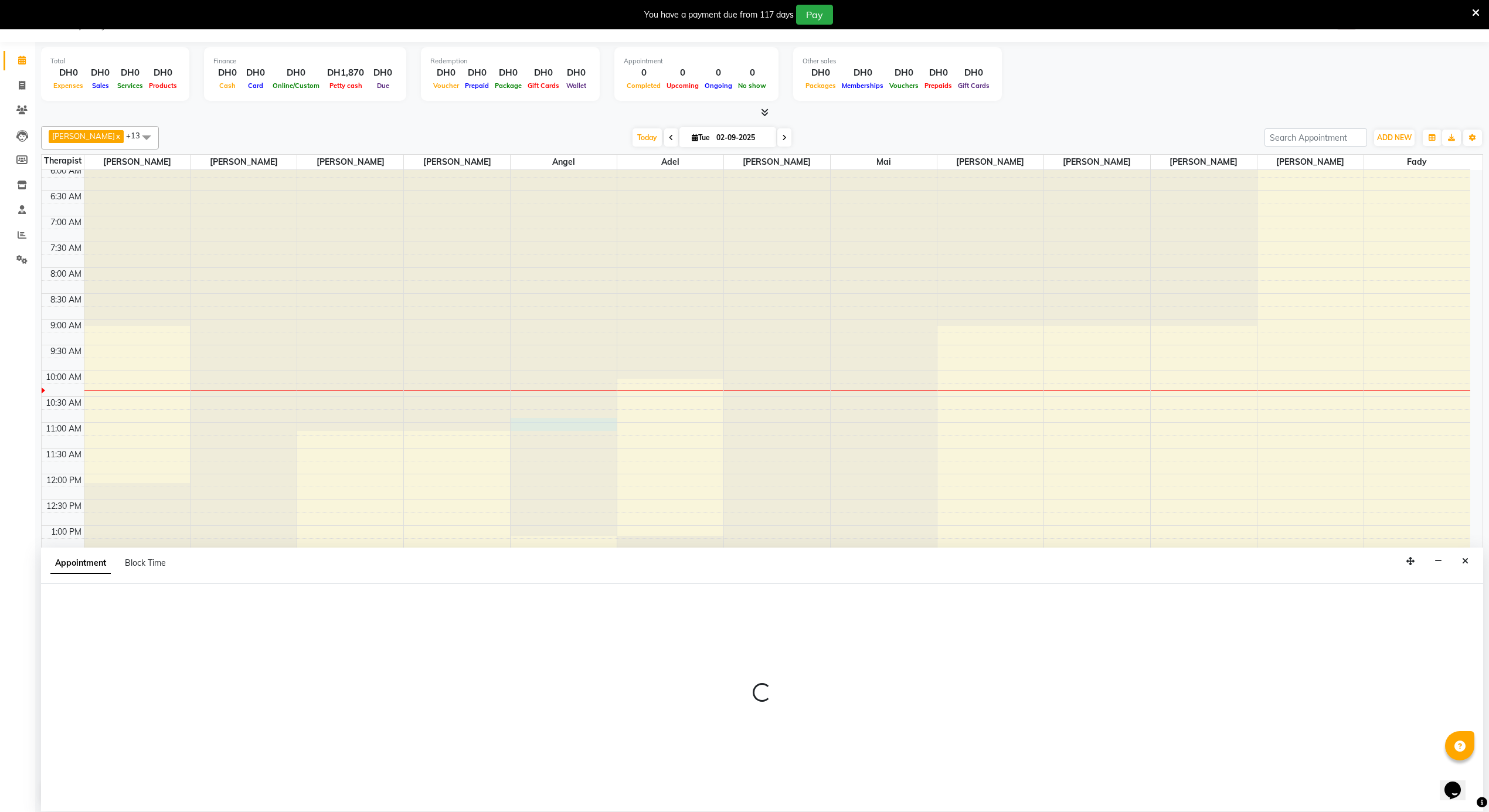
select select "39165"
select select "645"
select select "tentative"
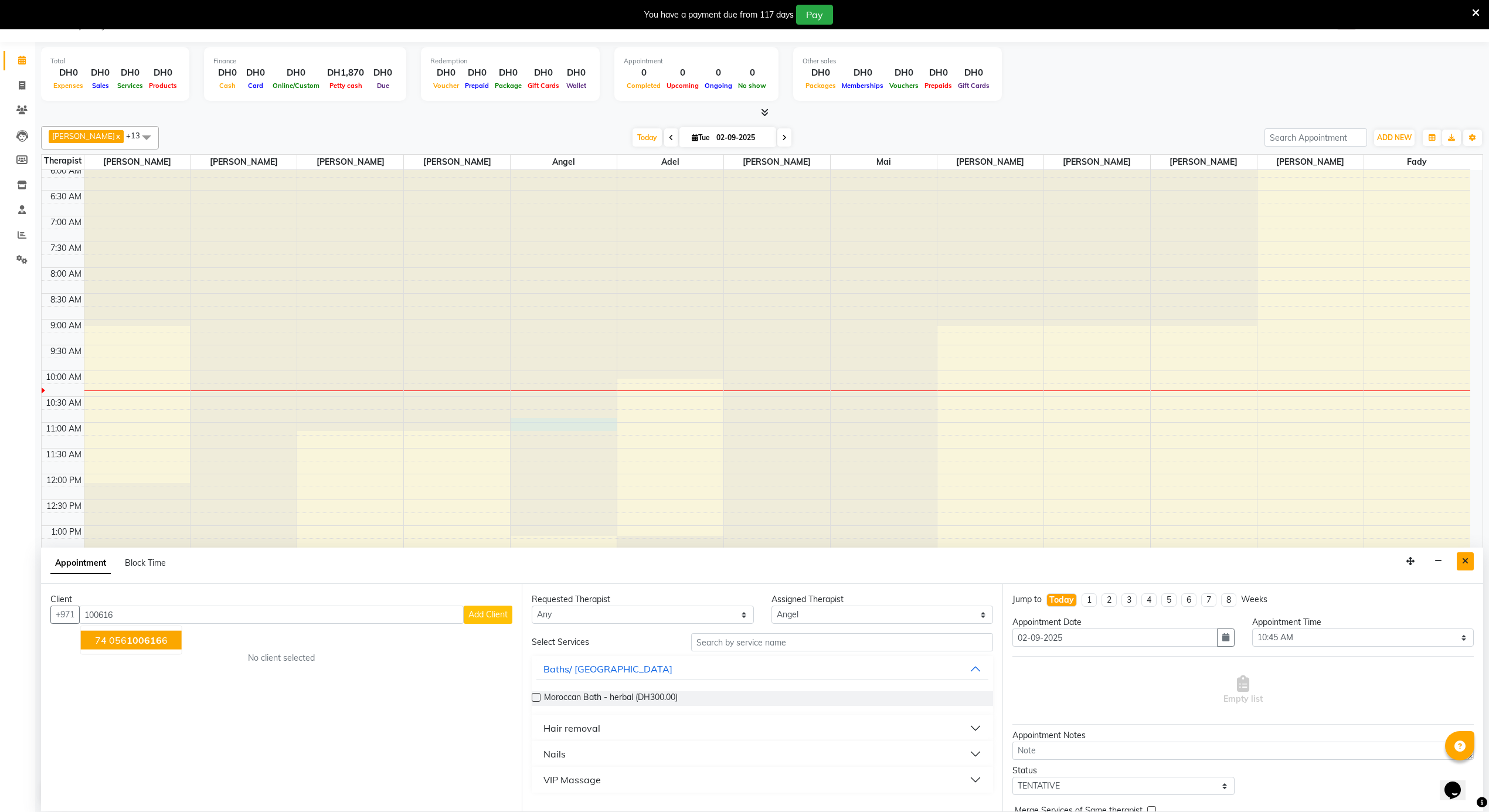
type input "100616"
click at [1469, 559] on button "Close" at bounding box center [1466, 561] width 17 height 18
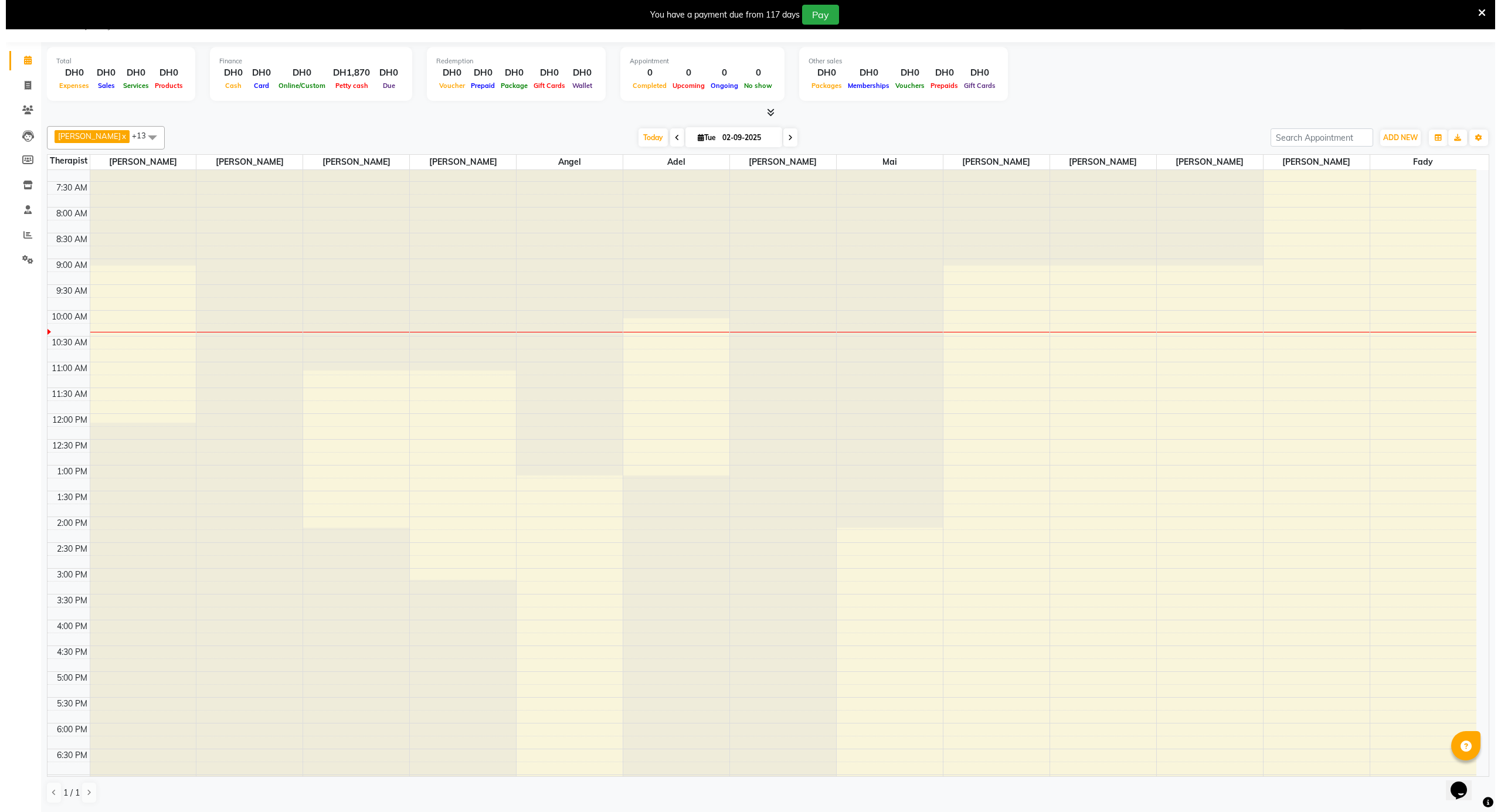
scroll to position [392, 0]
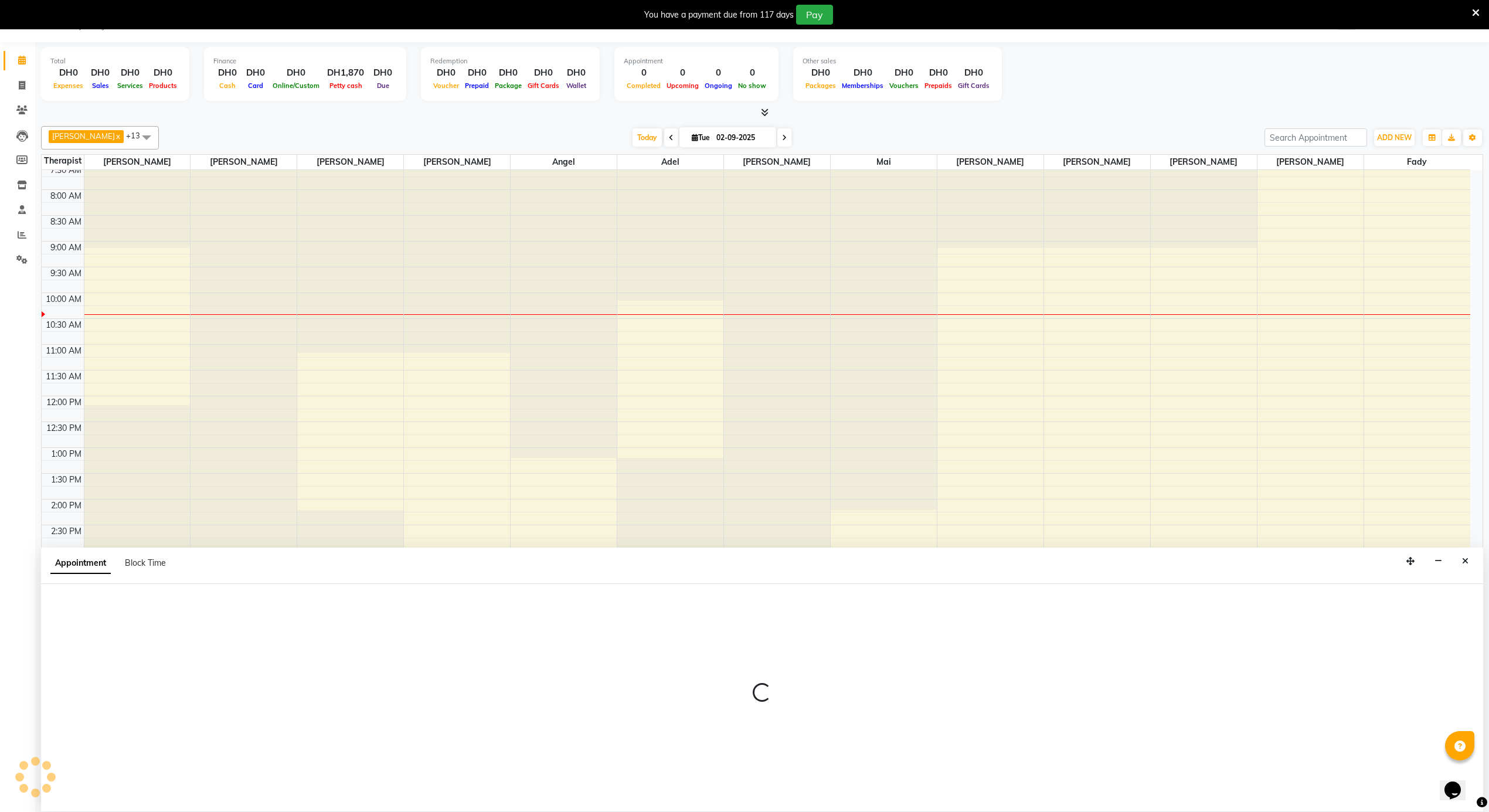
select select "43429"
select select "990"
select select "tentative"
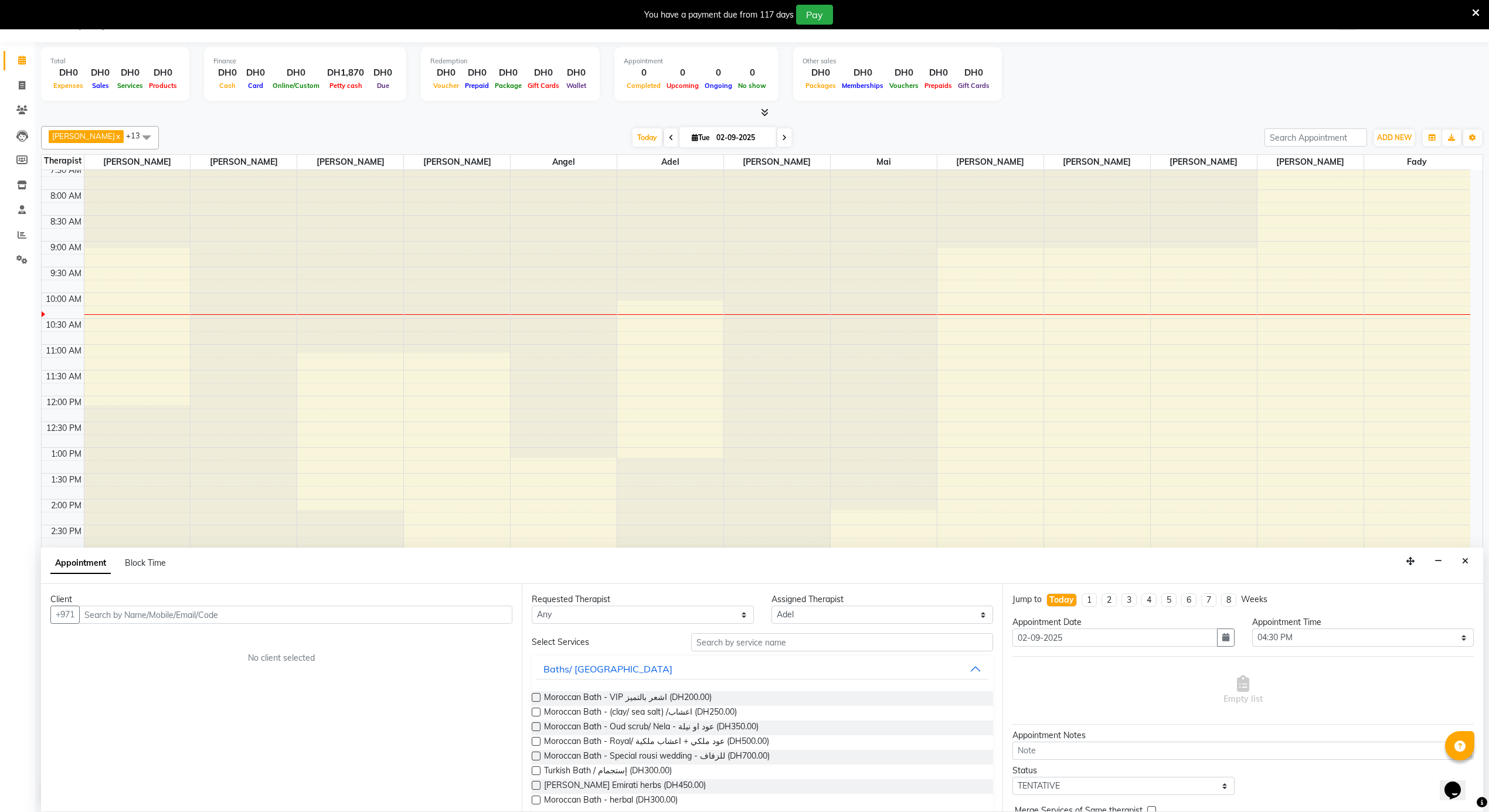
click at [156, 613] on input "text" at bounding box center [296, 614] width 433 height 18
type input "7462100616"
click at [487, 617] on span "Add Client" at bounding box center [488, 614] width 39 height 11
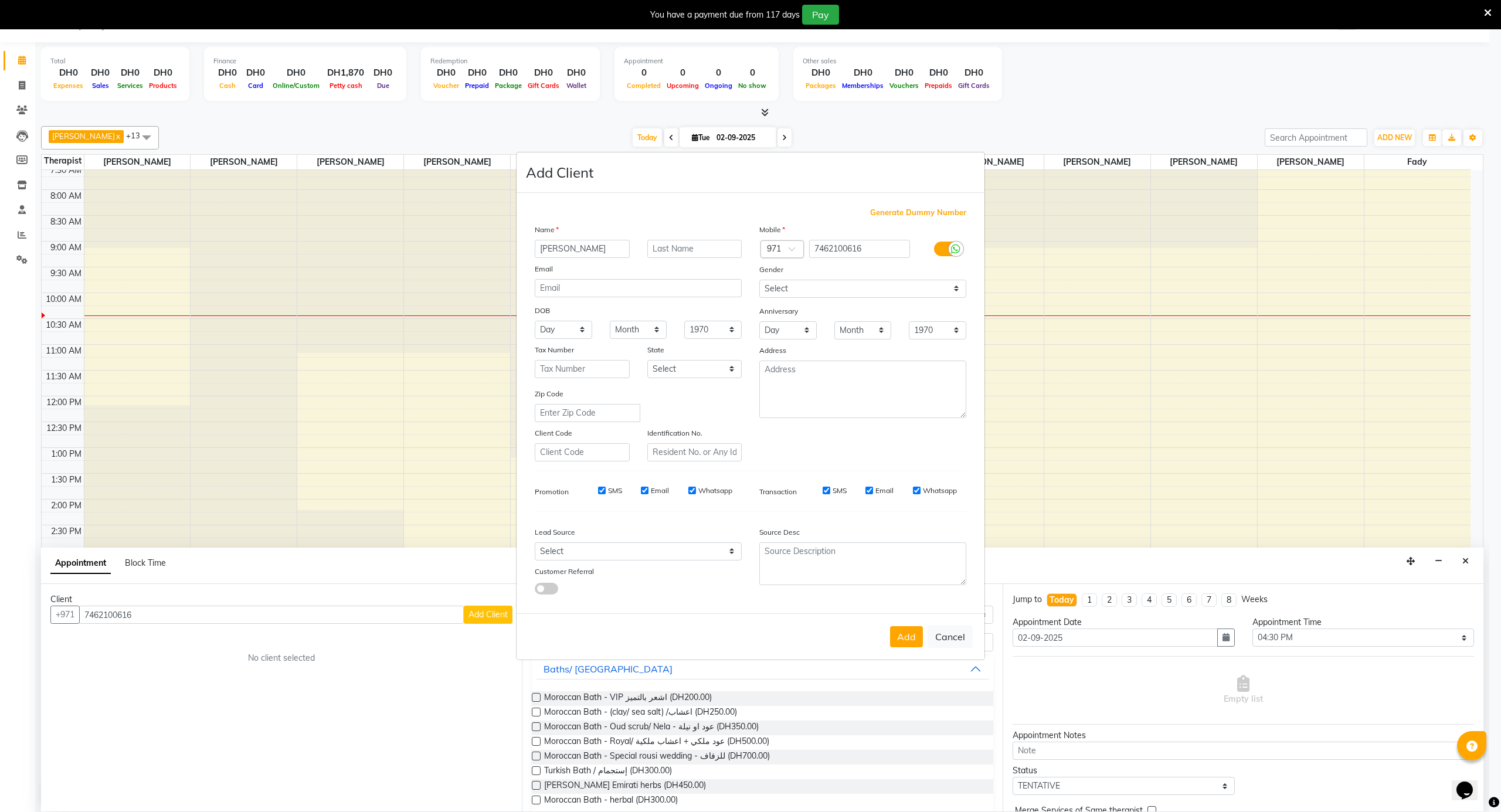
type input "[PERSON_NAME]"
click at [791, 251] on span at bounding box center [796, 252] width 15 height 12
type input "44"
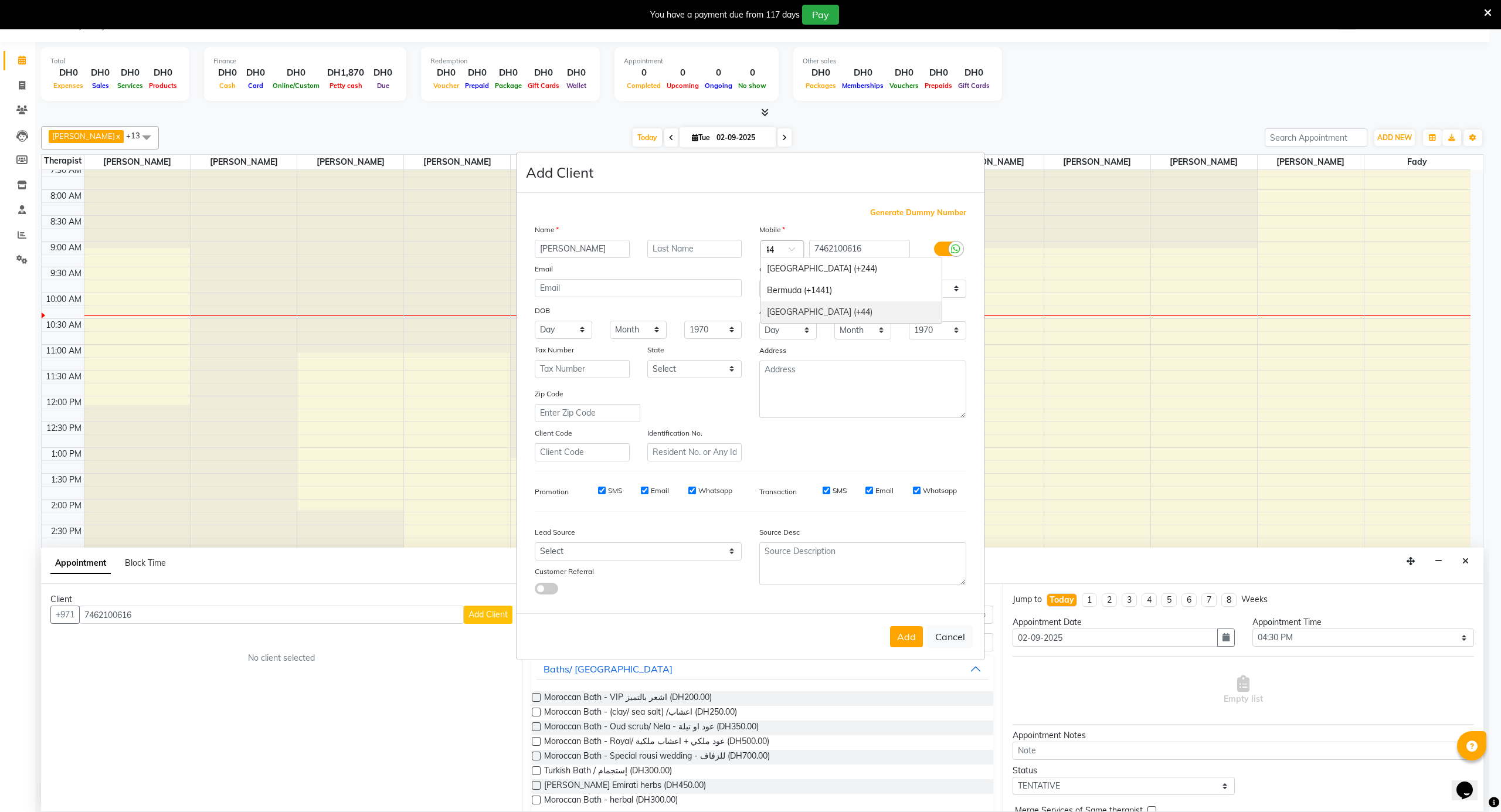
click at [802, 312] on div "[GEOGRAPHIC_DATA] (+44)" at bounding box center [851, 312] width 180 height 22
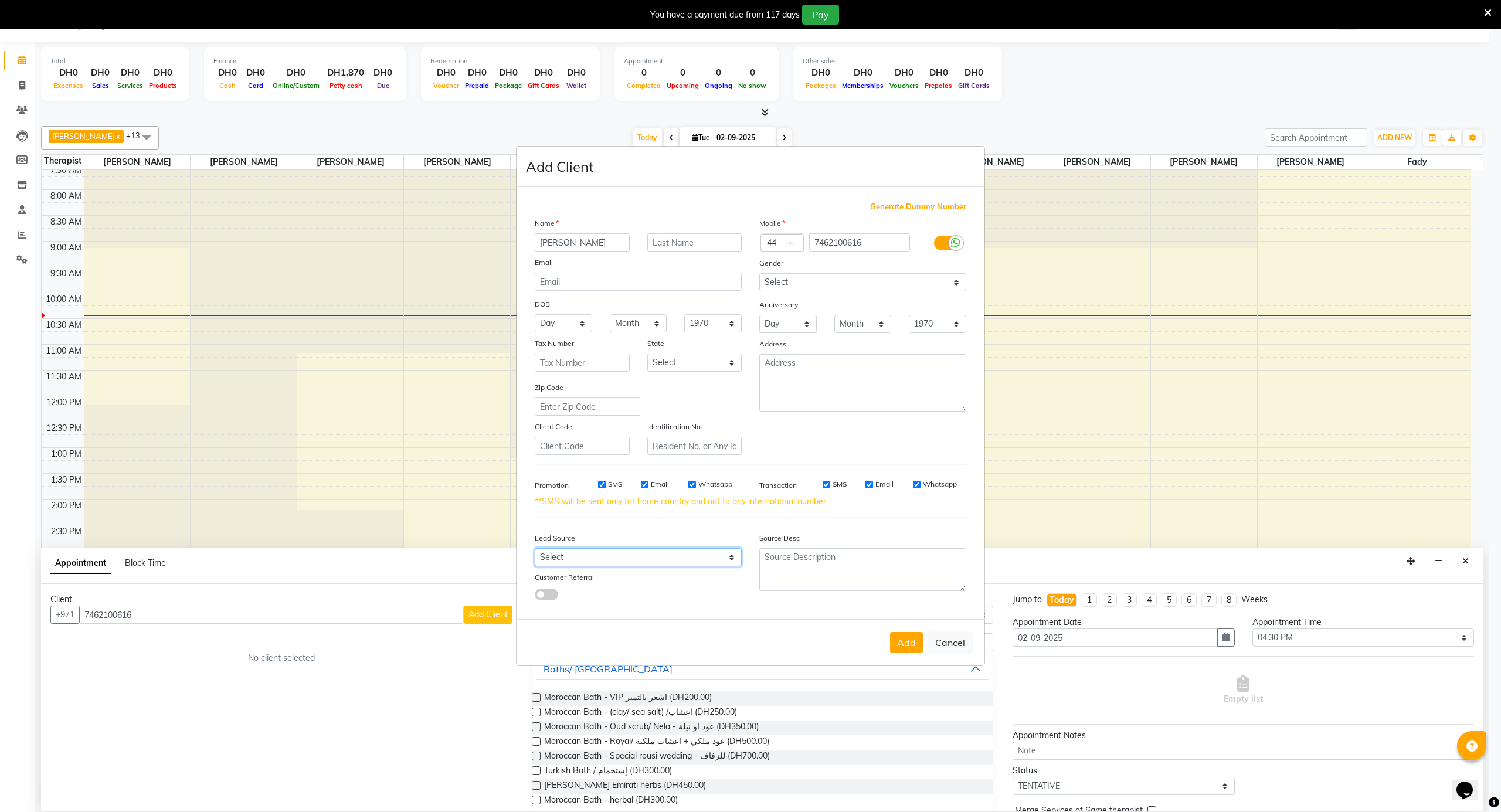
click at [626, 551] on select "Select Walk-in Referral Internet Friend Word of Mouth Advertisement Facebook Ju…" at bounding box center [638, 557] width 207 height 18
select select "36500"
click at [535, 548] on select "Select Walk-in Referral Internet Friend Word of Mouth Advertisement Facebook Ju…" at bounding box center [638, 557] width 207 height 18
click at [911, 634] on button "Add" at bounding box center [907, 641] width 33 height 21
select select
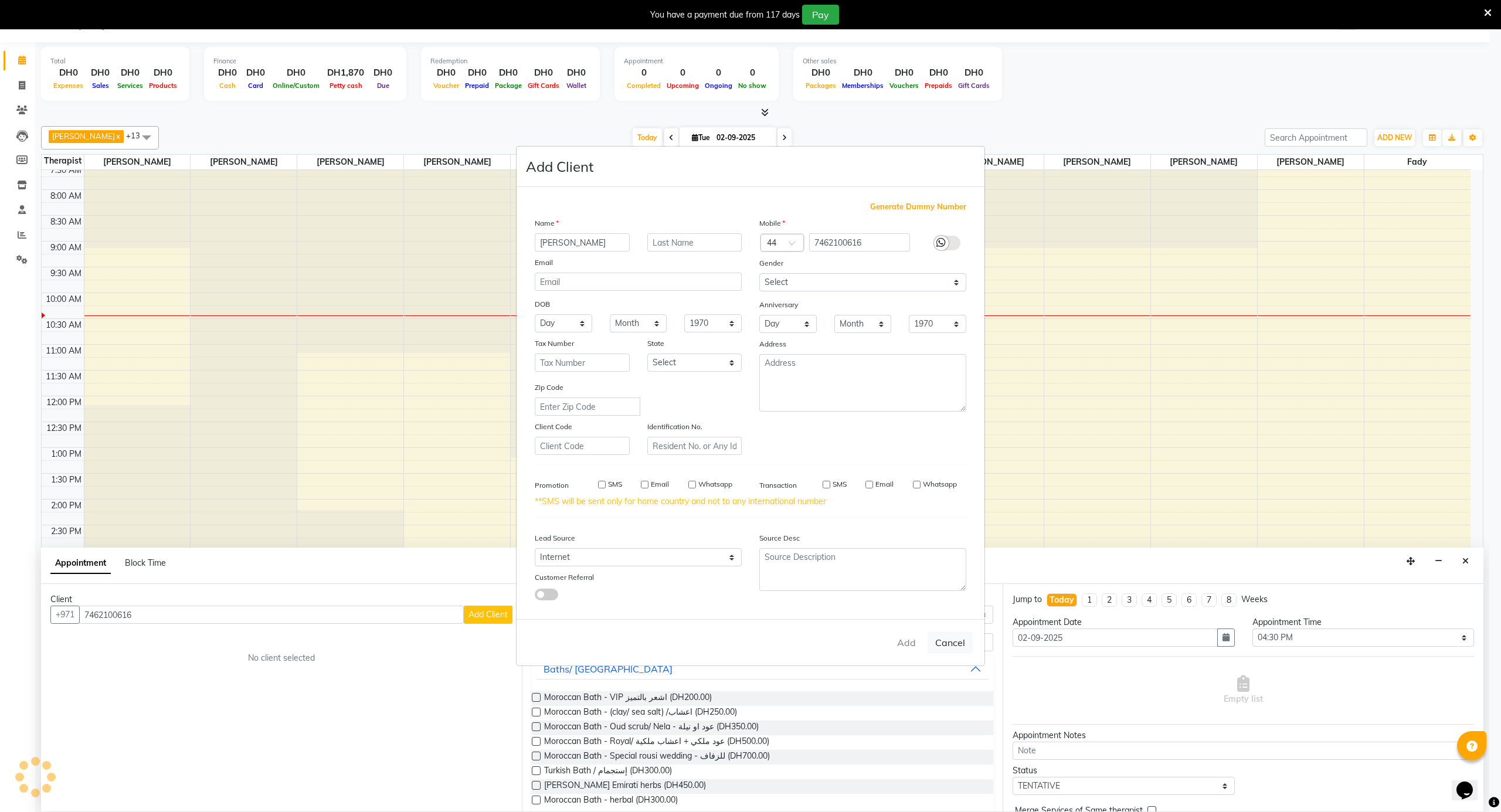
select select
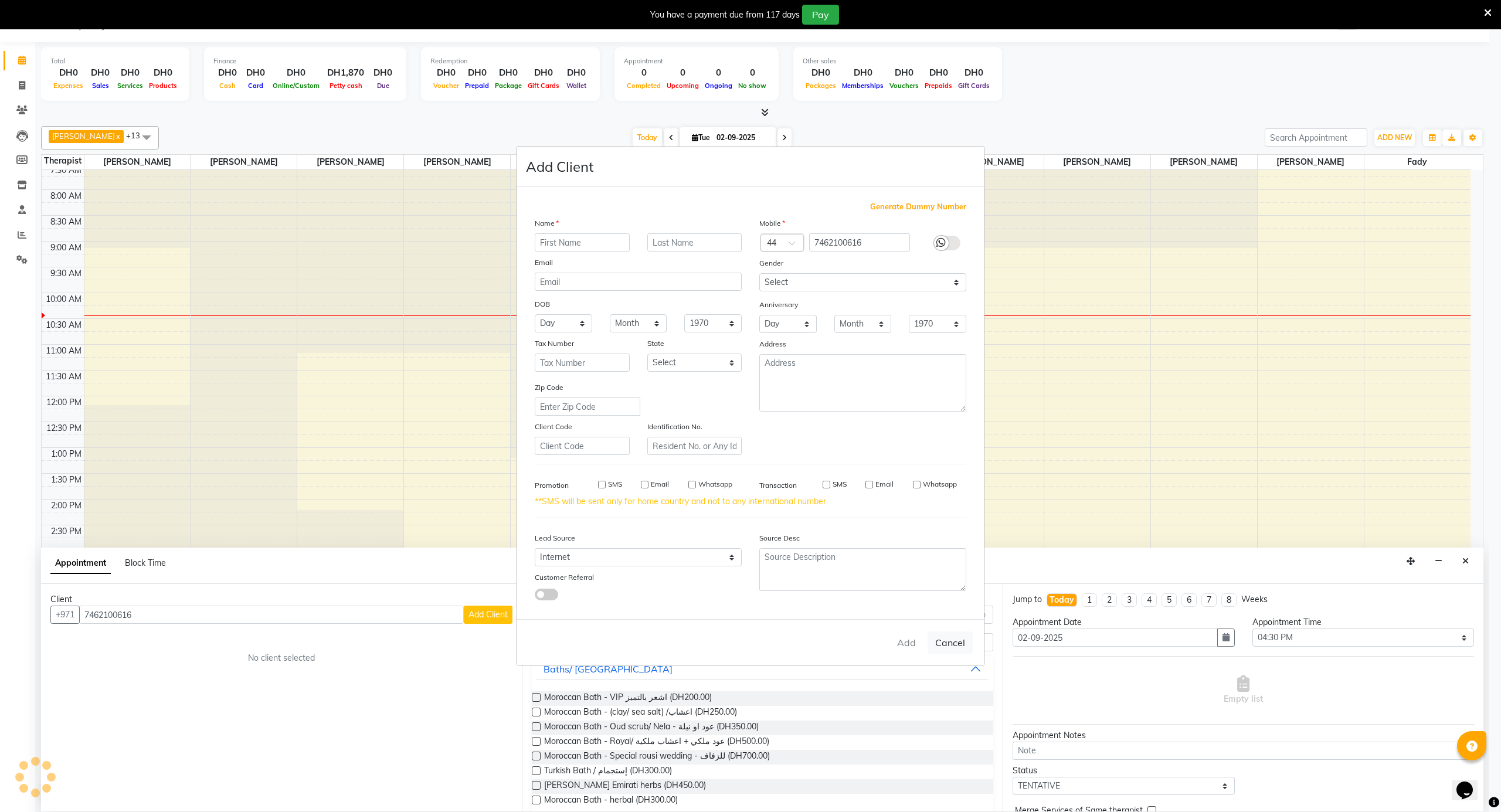
select select
checkbox input "false"
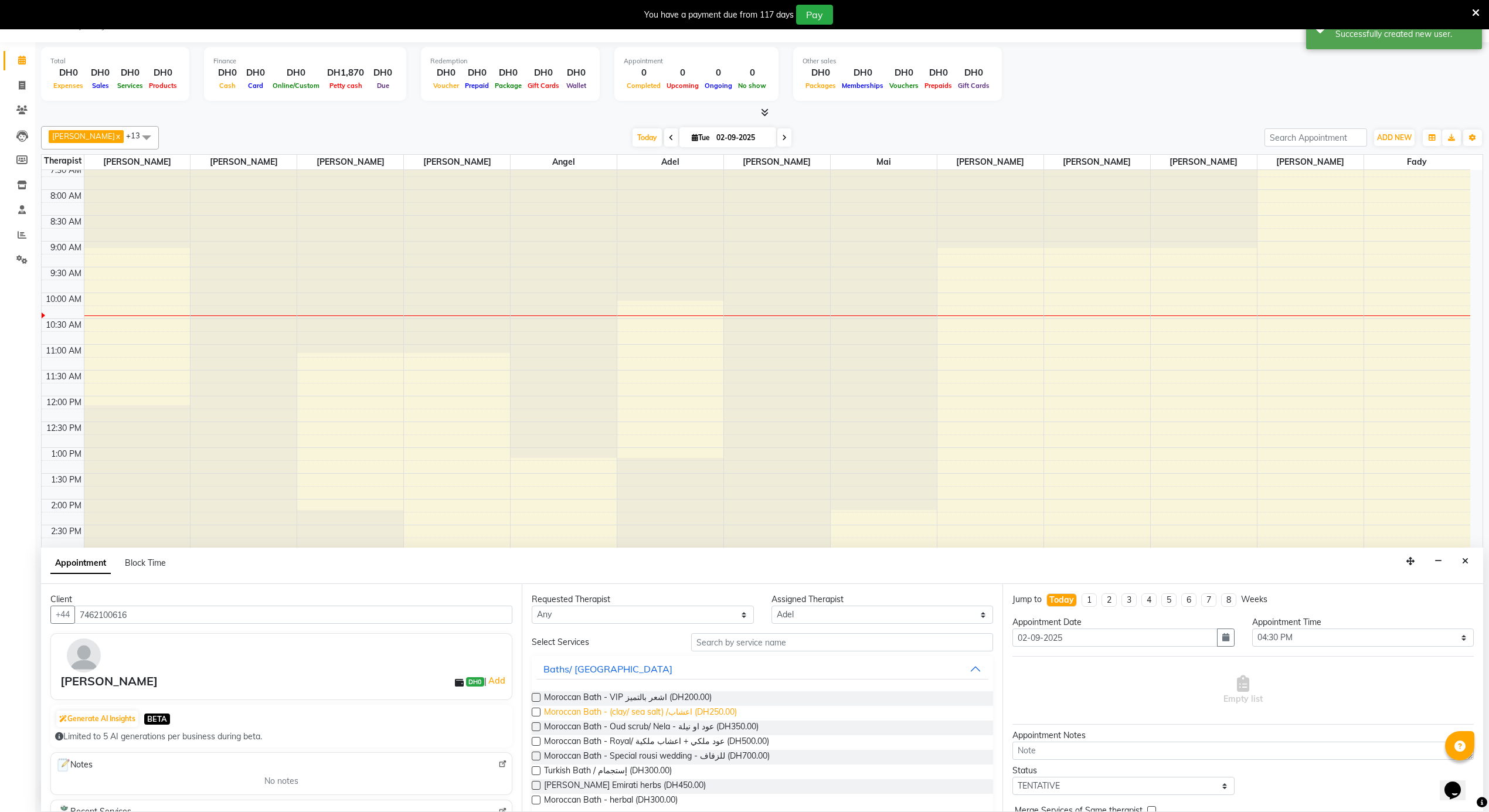
click at [707, 713] on span "Moroccan Bath - (clay/ sea salt) /اعشاب (DH250.00)" at bounding box center [640, 713] width 193 height 15
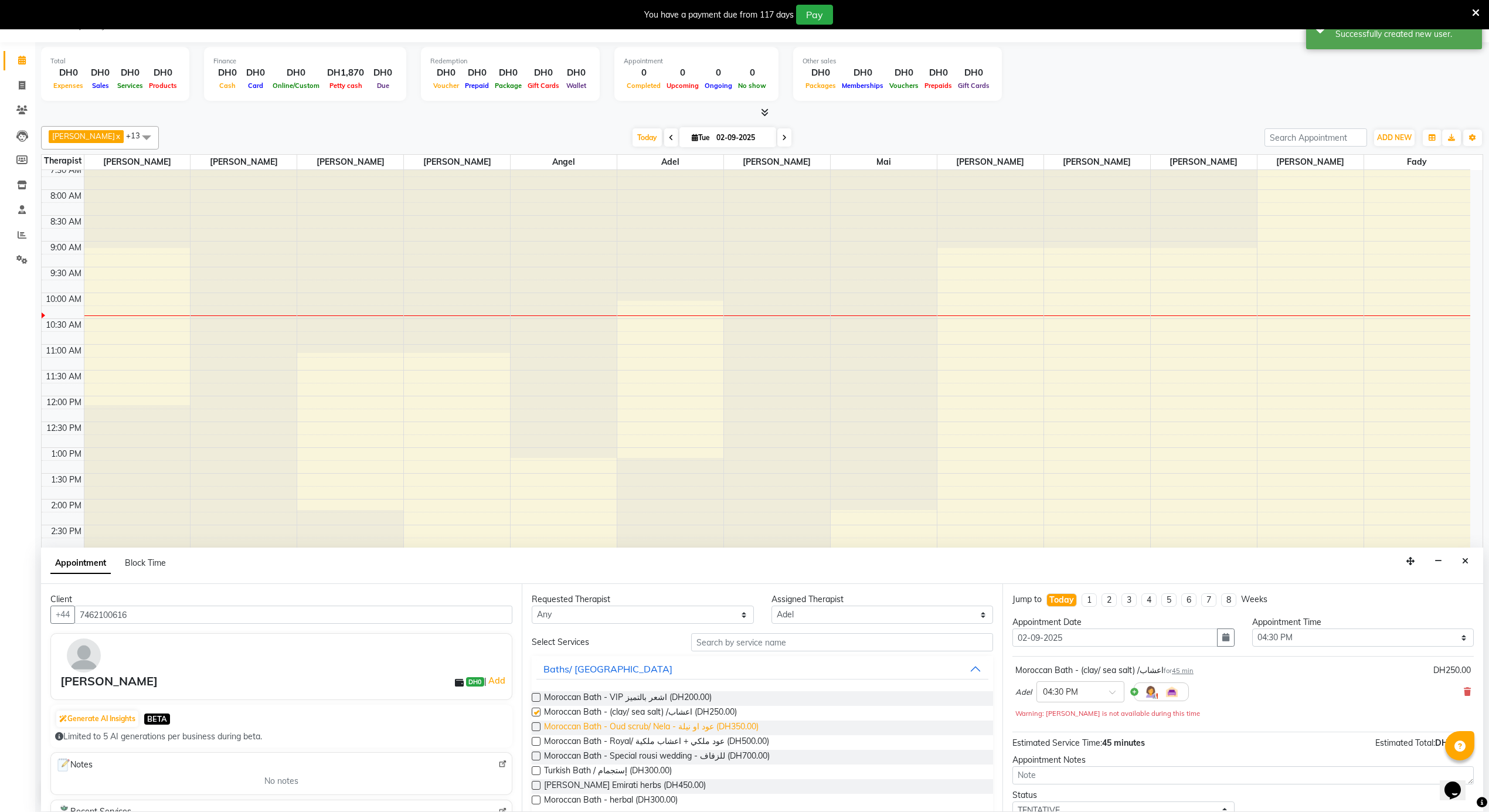
checkbox input "false"
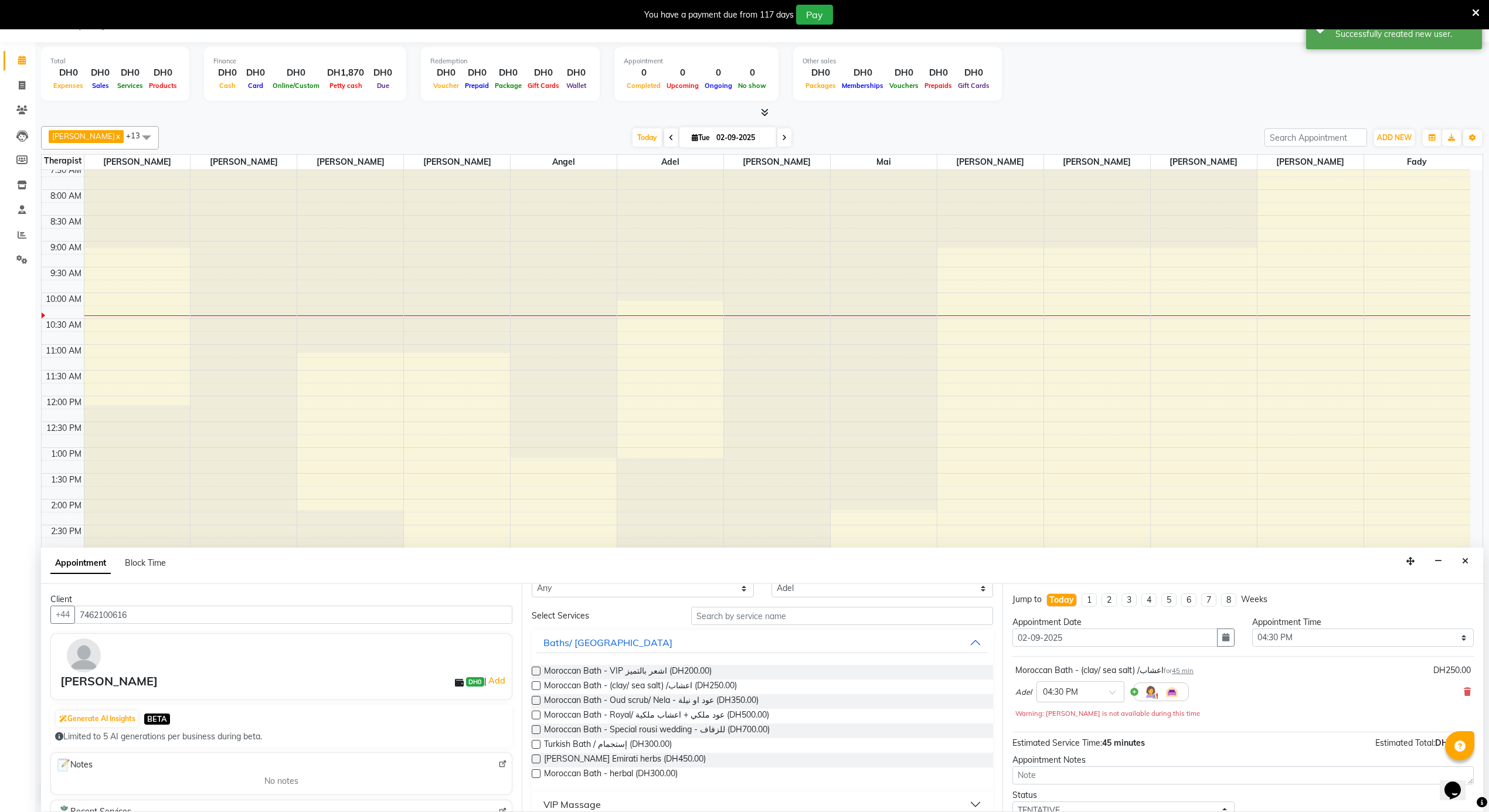
scroll to position [41, 0]
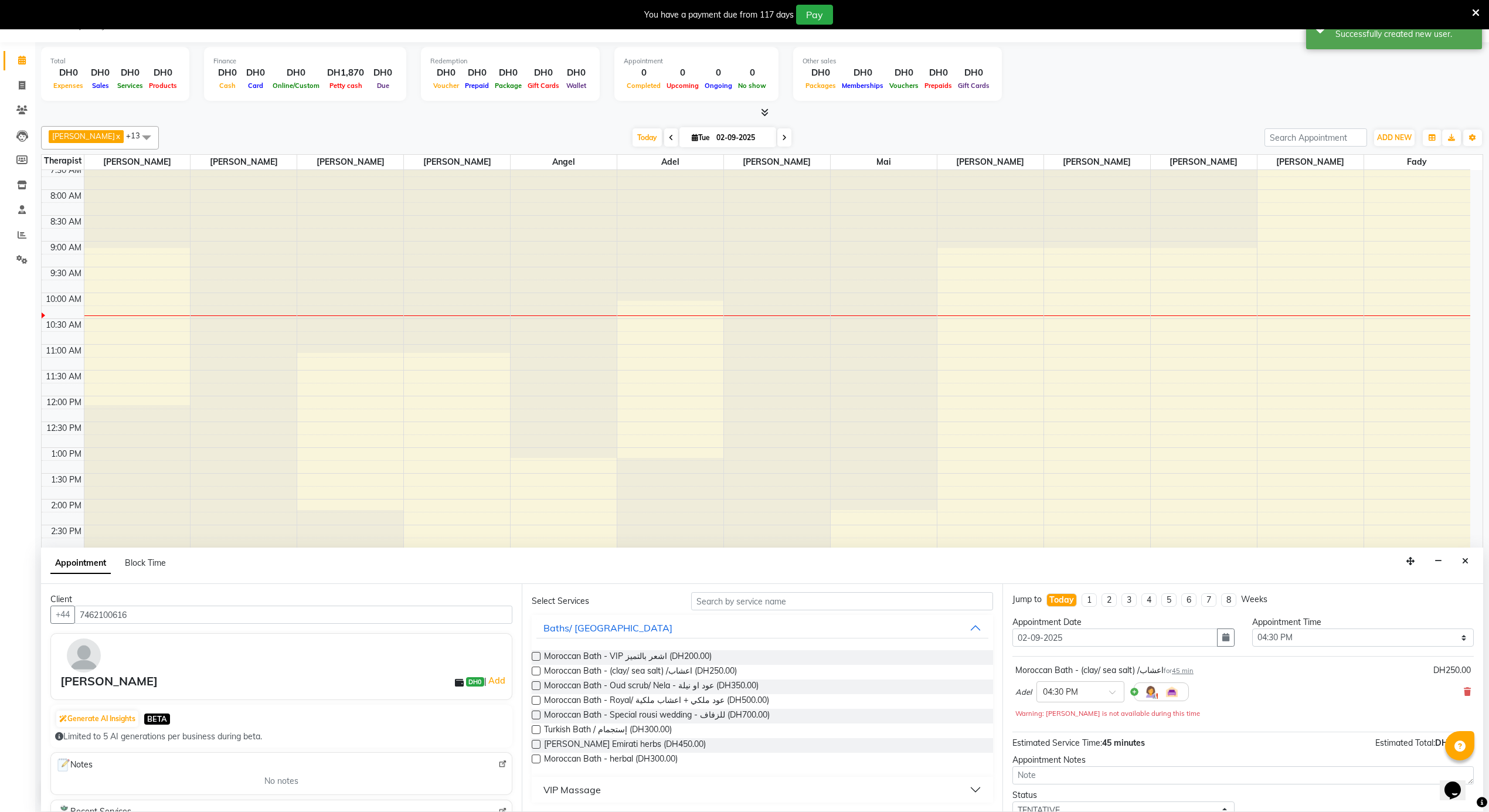
drag, startPoint x: 590, startPoint y: 789, endPoint x: 612, endPoint y: 790, distance: 22.0
click at [591, 790] on div "VIP Massage" at bounding box center [571, 789] width 57 height 14
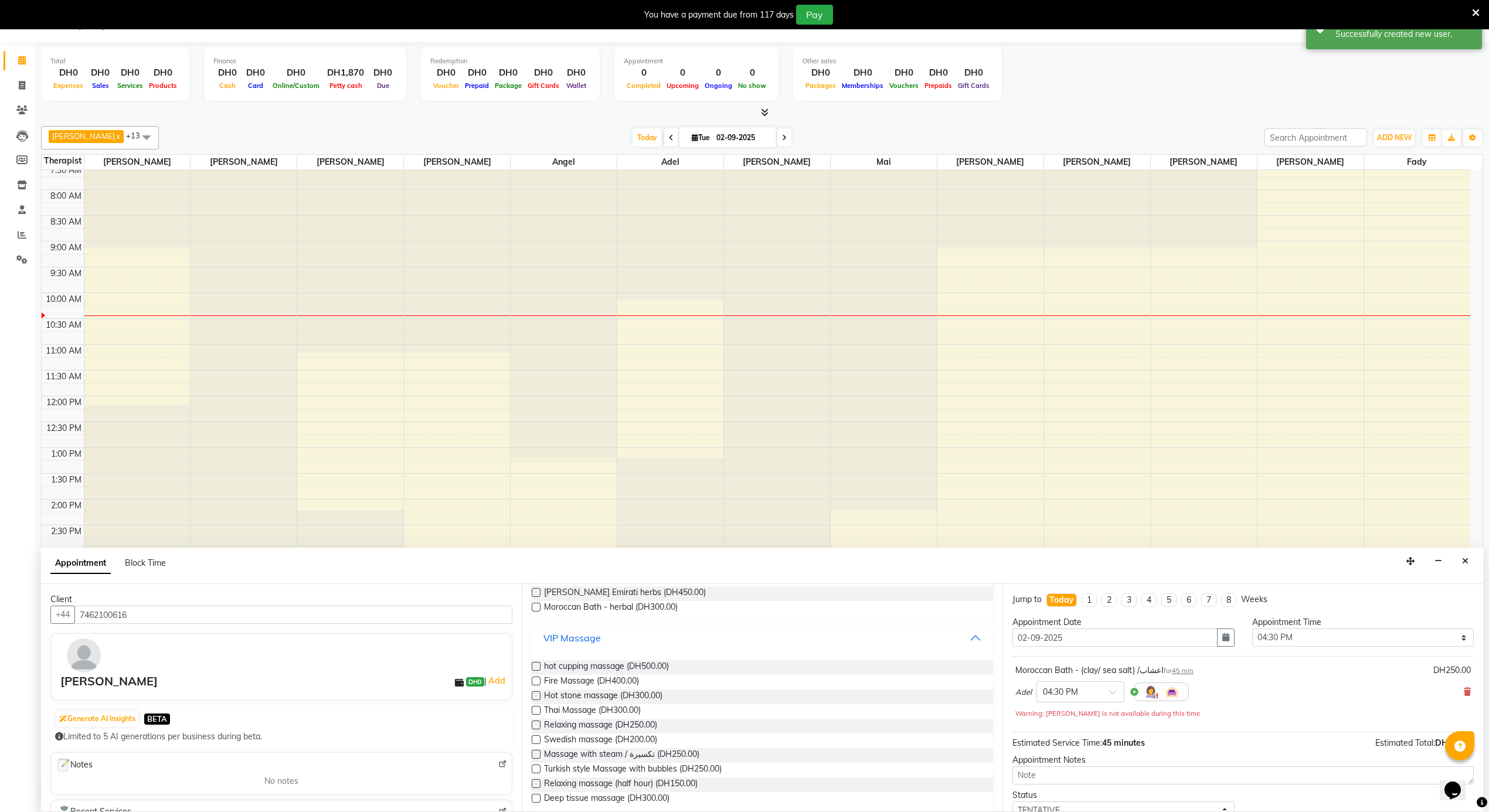
scroll to position [200, 0]
click at [643, 723] on span "Relaxing massage (DH250.00)" at bounding box center [600, 718] width 113 height 15
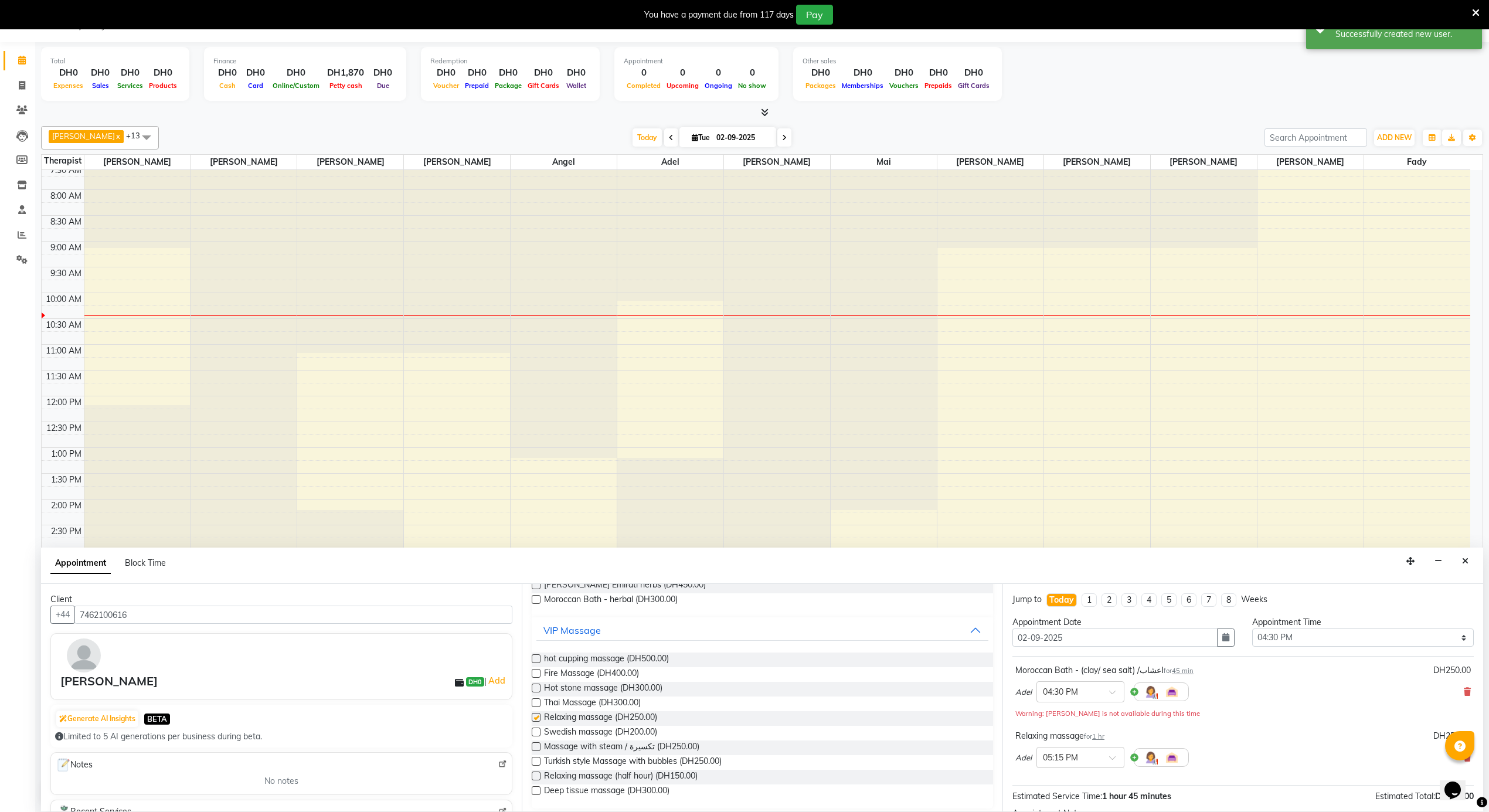
checkbox input "false"
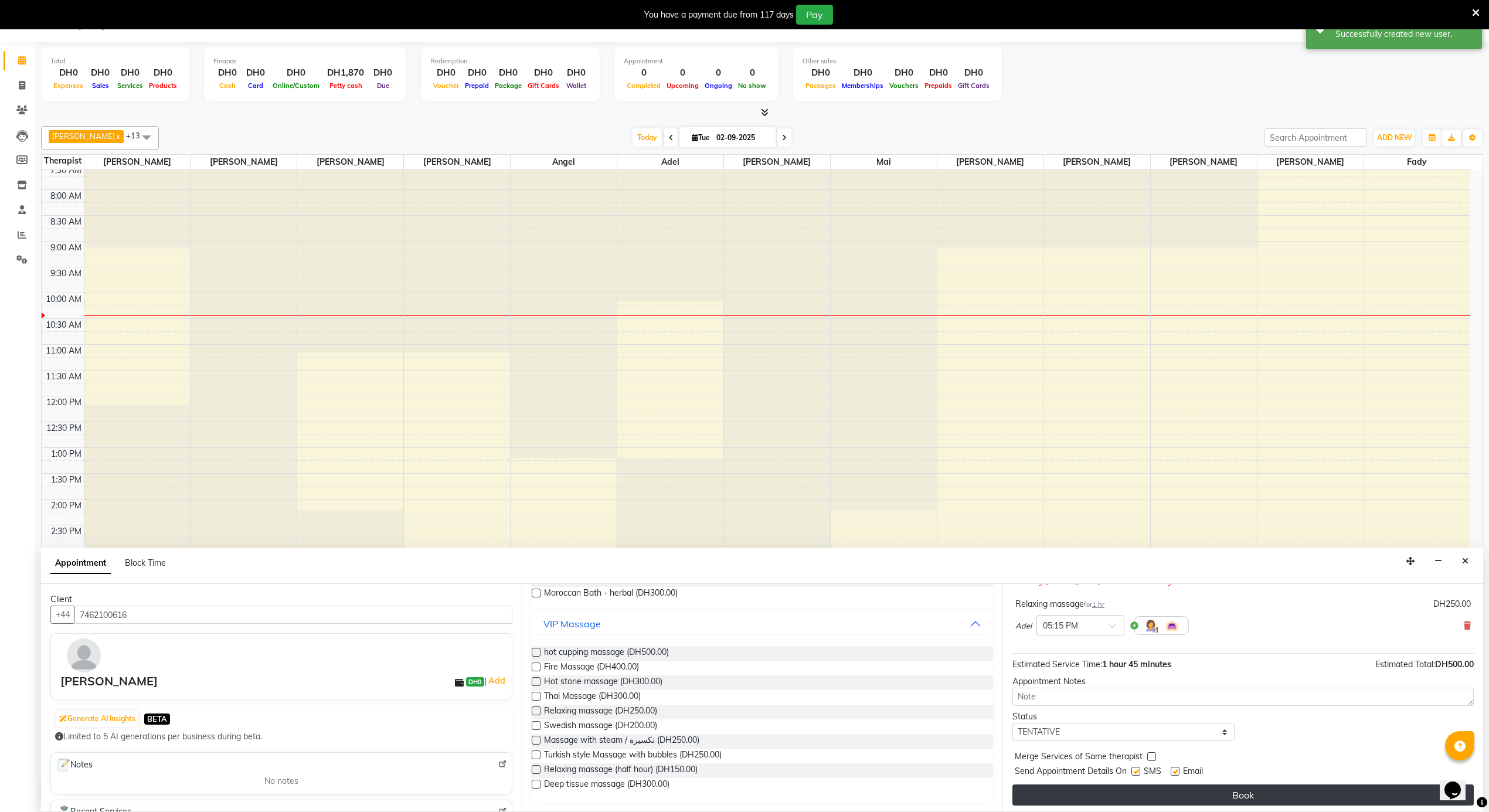
scroll to position [137, 0]
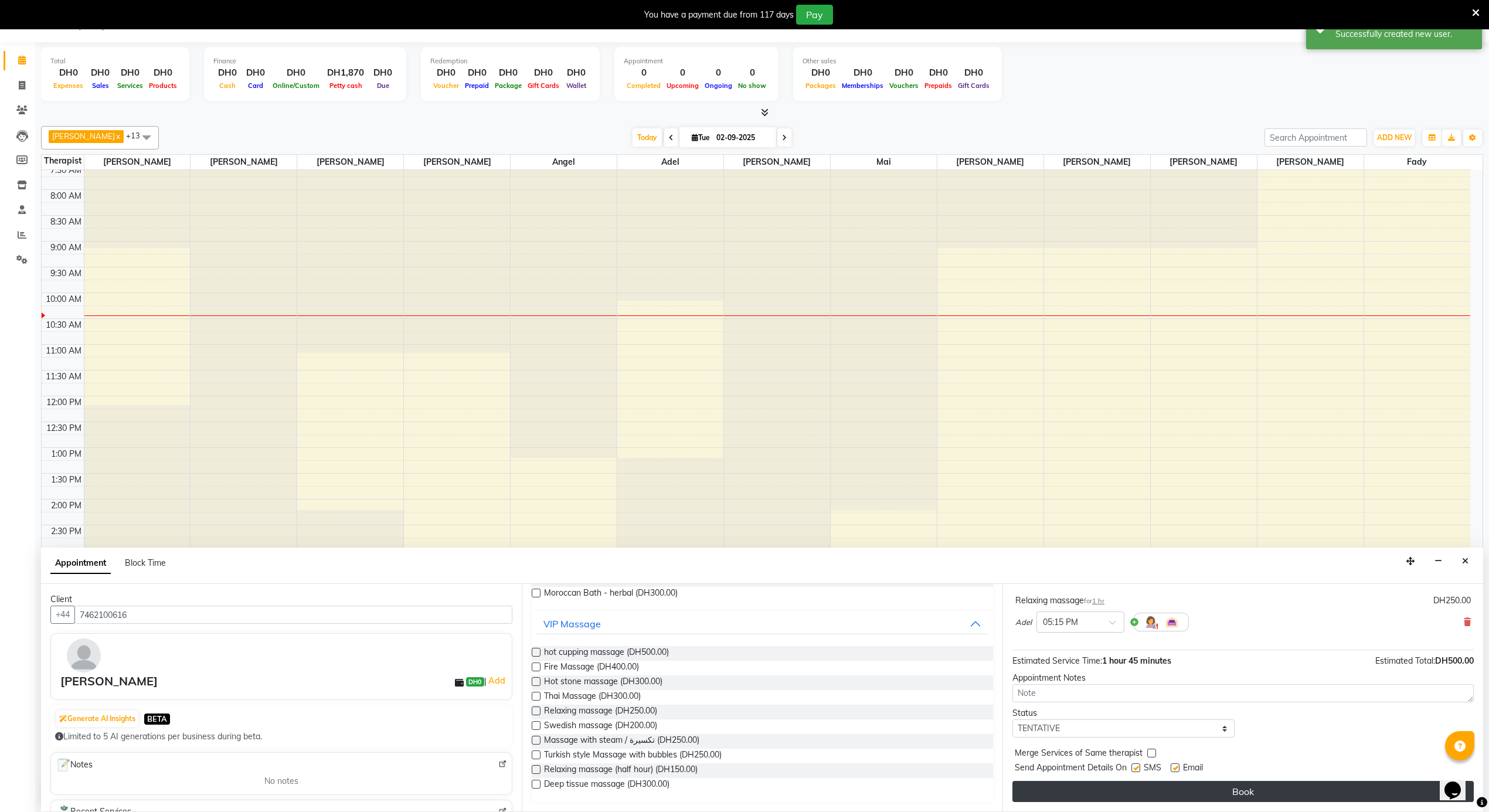
click at [1108, 792] on button "Book" at bounding box center [1243, 790] width 461 height 21
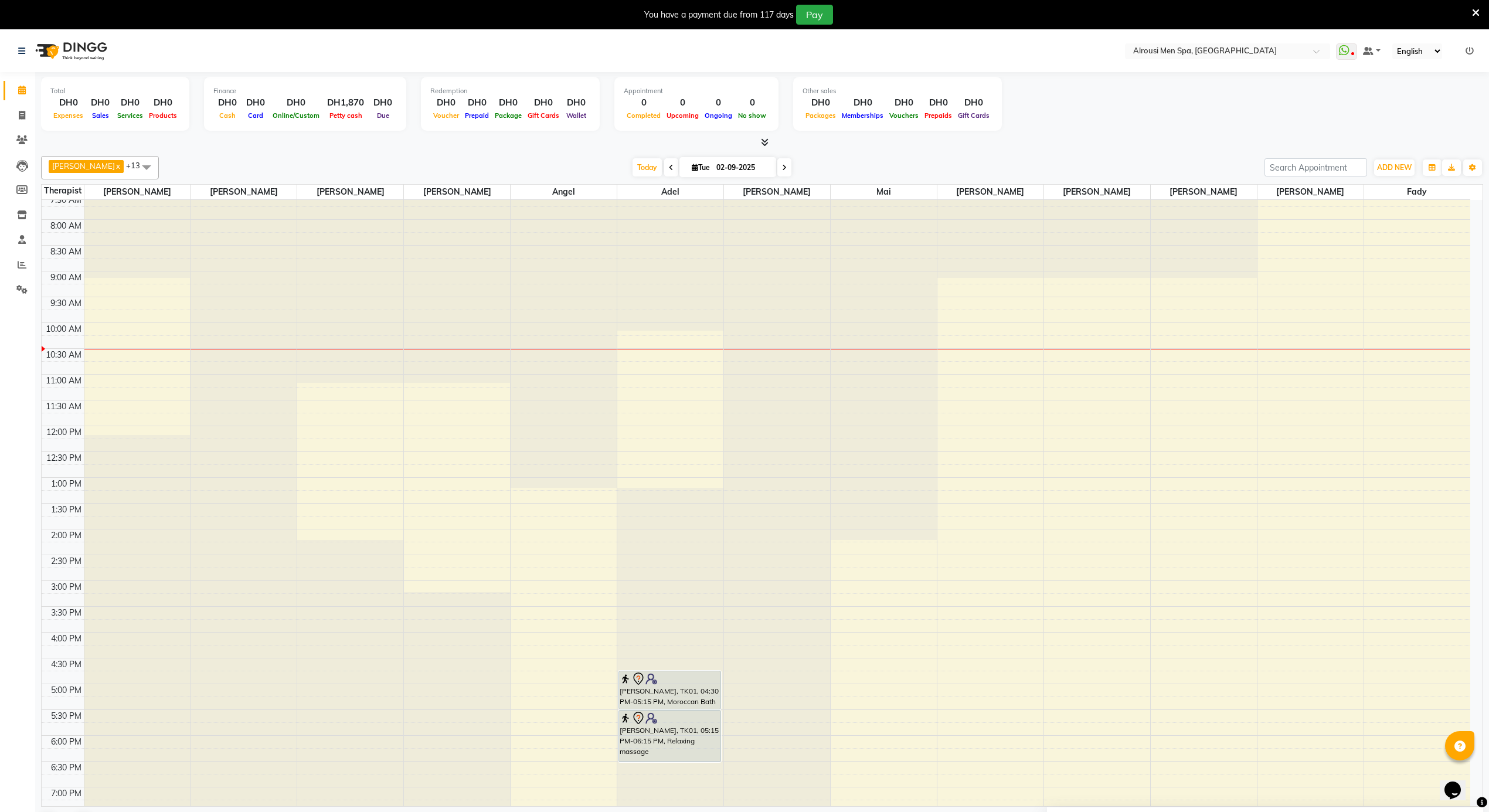
scroll to position [31, 0]
